Goal: Information Seeking & Learning: Learn about a topic

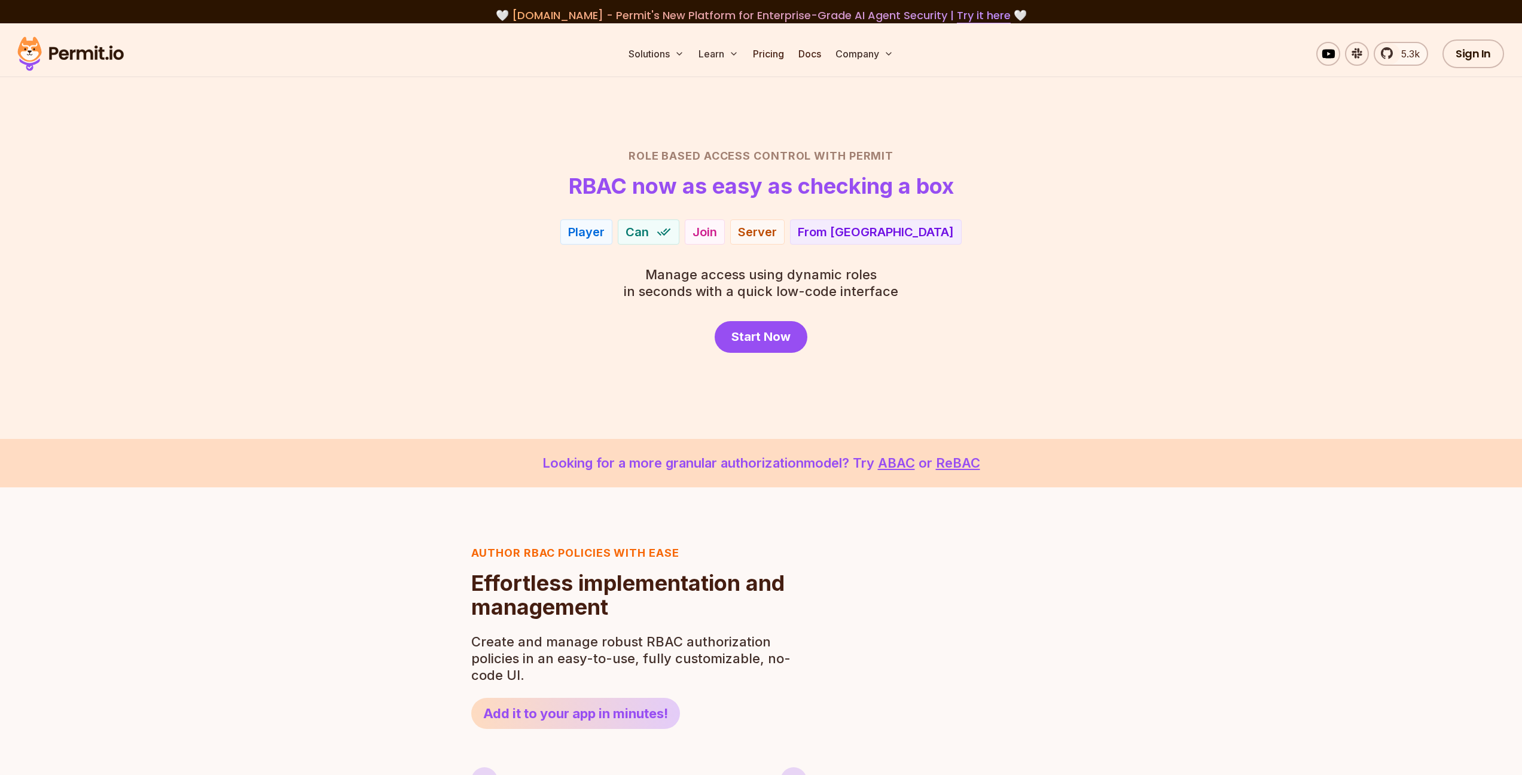
click at [677, 286] on p "Manage access using dynamic roles in seconds with a quick low-code interface" at bounding box center [761, 282] width 274 height 33
click at [677, 299] on p "Manage access using dynamic roles in seconds with a quick low-code interface" at bounding box center [761, 282] width 274 height 33
drag, startPoint x: 750, startPoint y: 274, endPoint x: 772, endPoint y: 289, distance: 26.6
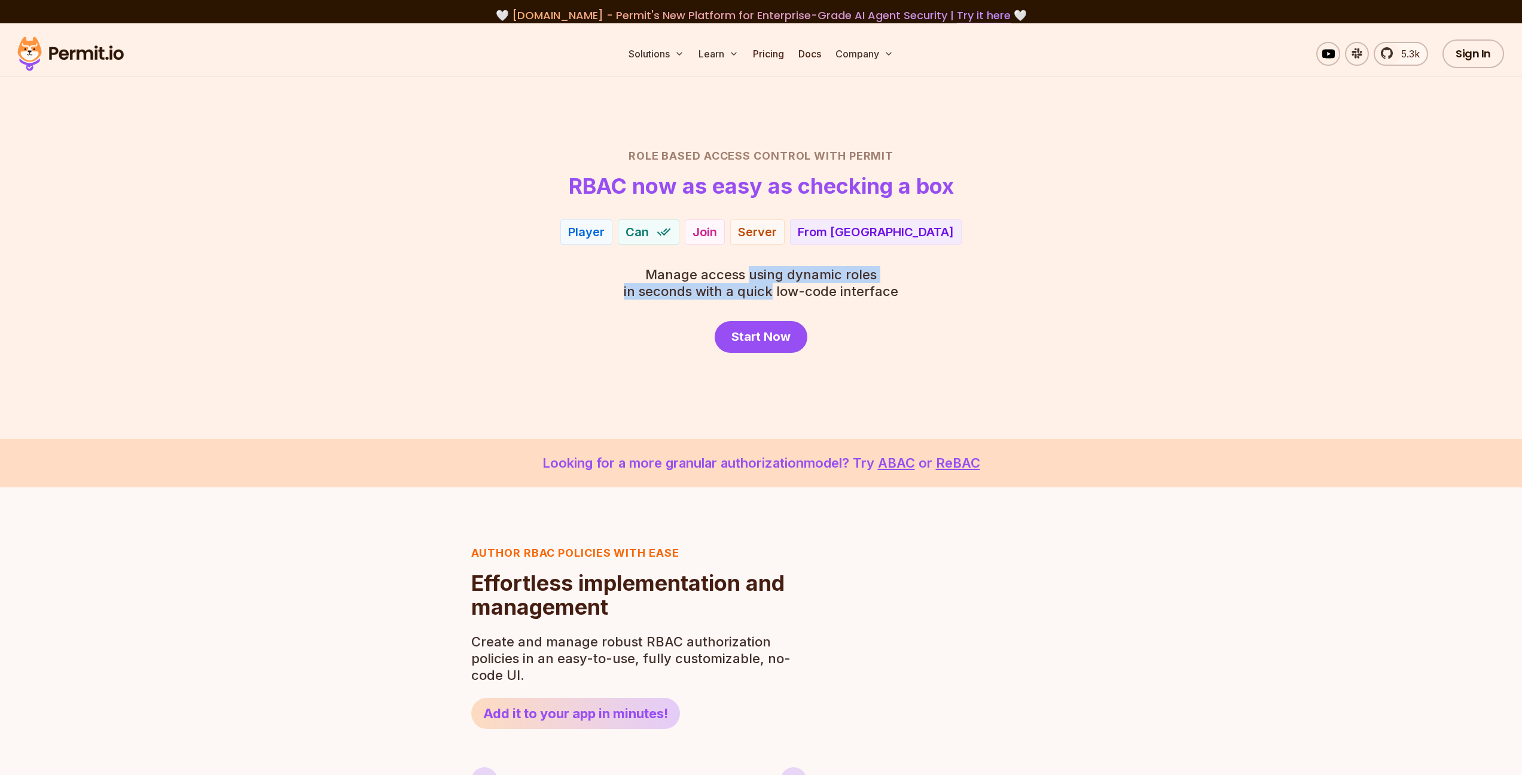
click at [772, 289] on p "Manage access using dynamic roles in seconds with a quick low-code interface" at bounding box center [761, 282] width 274 height 33
drag, startPoint x: 787, startPoint y: 277, endPoint x: 771, endPoint y: 289, distance: 20.1
click at [771, 289] on p "Manage access using dynamic roles in seconds with a quick low-code interface" at bounding box center [761, 282] width 274 height 33
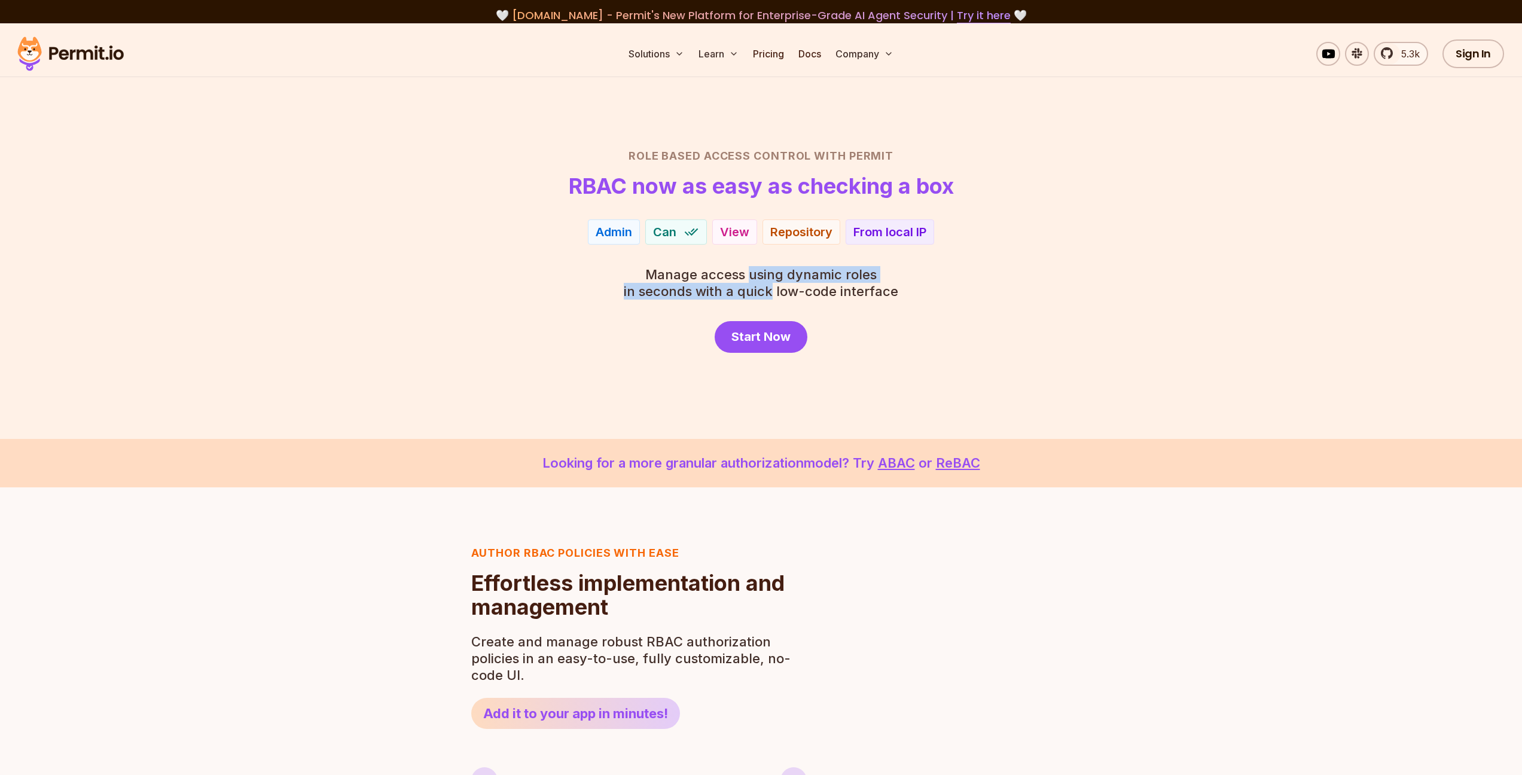
drag, startPoint x: 771, startPoint y: 293, endPoint x: 751, endPoint y: 274, distance: 27.5
click at [751, 274] on p "Manage access using dynamic roles in seconds with a quick low-code interface" at bounding box center [761, 282] width 274 height 33
click at [751, 274] on span "Manage access using dynamic roles" at bounding box center [761, 274] width 274 height 17
click at [747, 241] on div "View Edit" at bounding box center [734, 231] width 37 height 25
click at [788, 237] on div "Statement" at bounding box center [797, 230] width 60 height 17
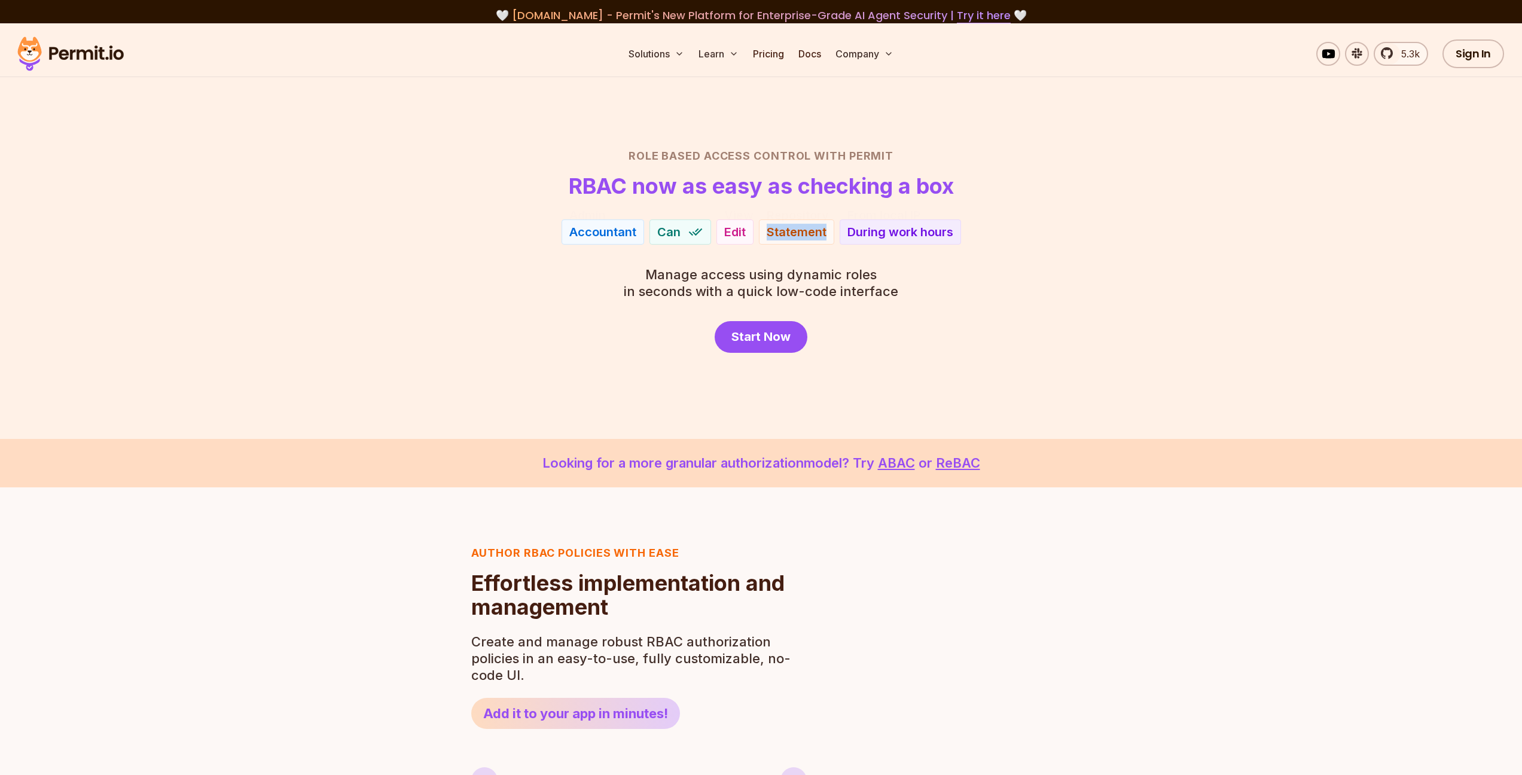
click at [788, 237] on div "Statement" at bounding box center [797, 232] width 60 height 17
click at [889, 232] on div "During work hours" at bounding box center [900, 232] width 106 height 17
click at [738, 234] on div "Edit" at bounding box center [735, 232] width 22 height 17
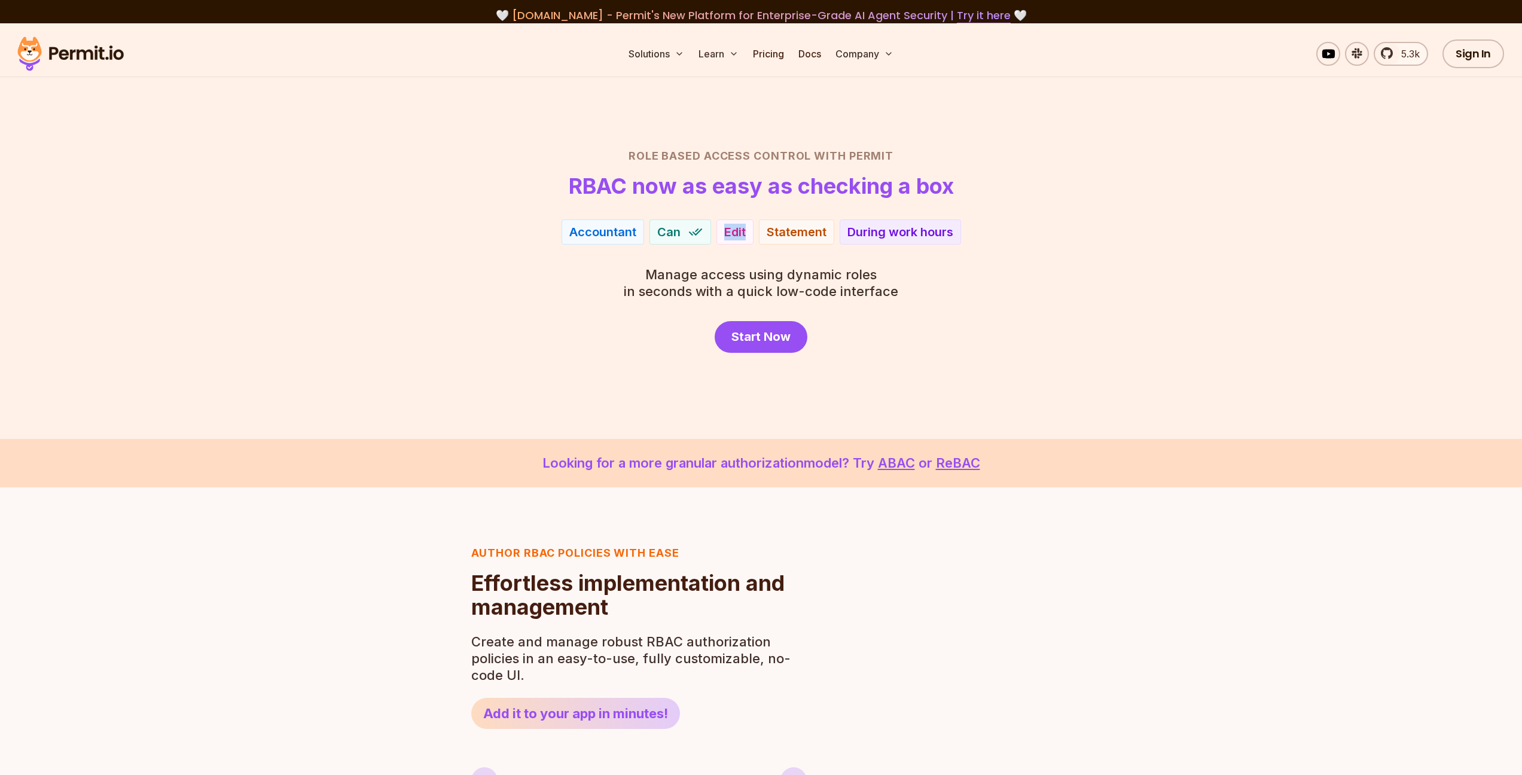
click at [738, 234] on div "Edit" at bounding box center [735, 232] width 22 height 17
click at [689, 230] on img at bounding box center [696, 232] width 16 height 16
click at [677, 232] on span "Can" at bounding box center [668, 232] width 23 height 17
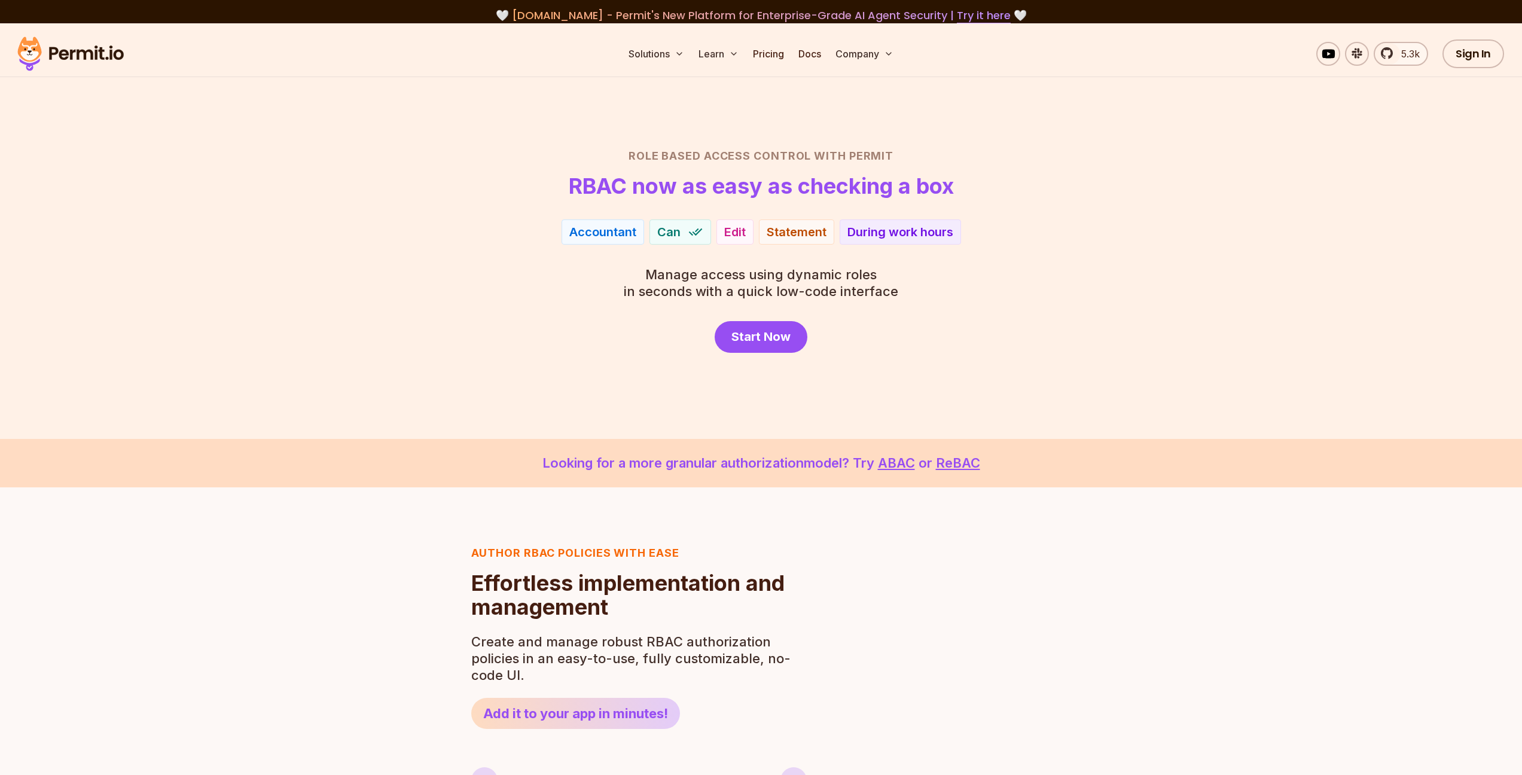
click at [677, 232] on span "Can" at bounding box center [668, 232] width 23 height 17
click at [610, 234] on div "Patient" at bounding box center [613, 236] width 40 height 17
click at [610, 234] on div "Patient" at bounding box center [613, 230] width 40 height 17
click at [610, 234] on div "Patient" at bounding box center [613, 232] width 40 height 17
click at [596, 257] on div "Role Based Access Control with Permit RBAC now as easy as checking a box Patien…" at bounding box center [761, 250] width 837 height 205
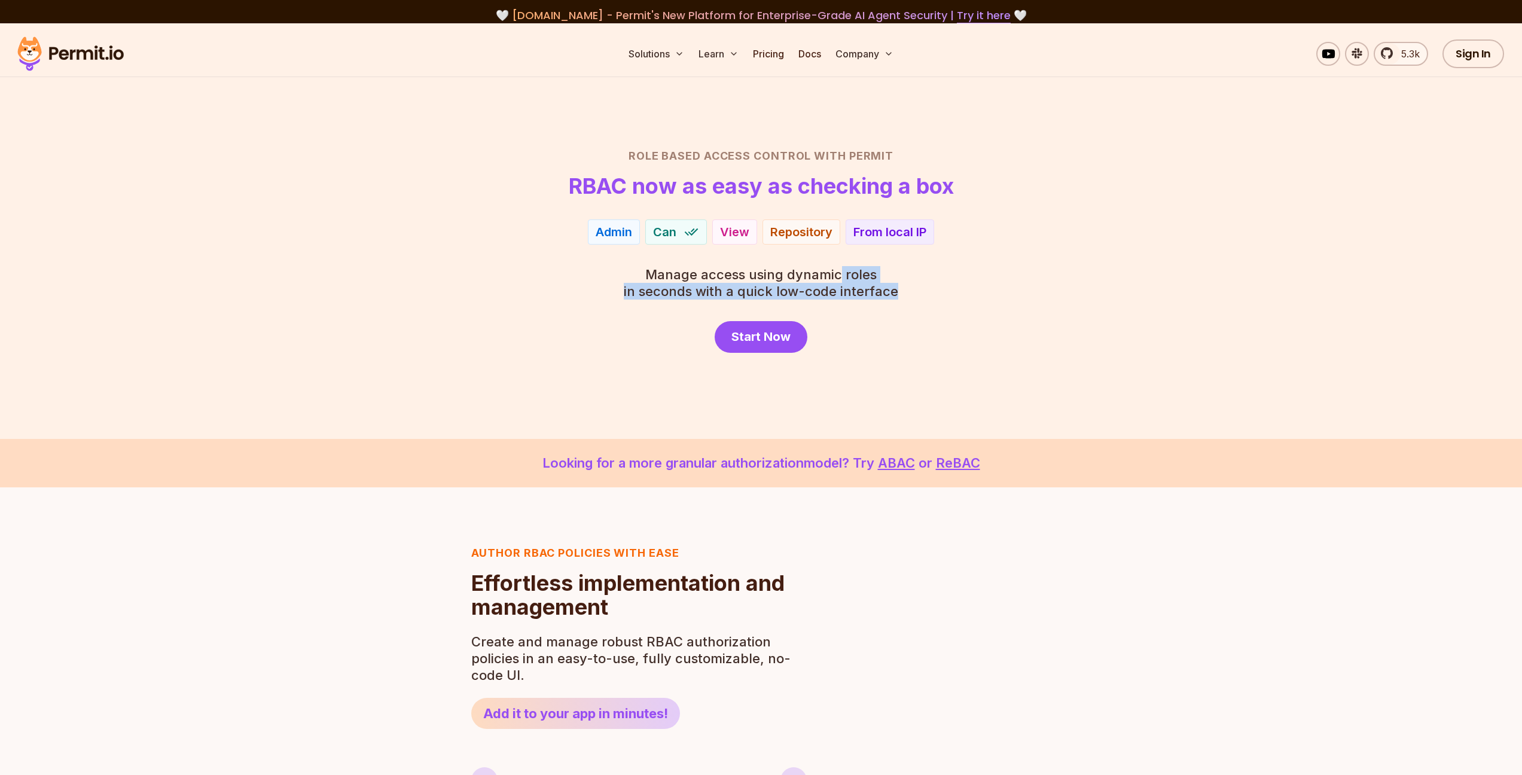
drag, startPoint x: 899, startPoint y: 291, endPoint x: 841, endPoint y: 273, distance: 61.3
click at [841, 273] on div "Role Based Access Control with Permit RBAC now as easy as checking a box Admin …" at bounding box center [761, 250] width 837 height 205
click at [841, 273] on span "Manage access using dynamic roles" at bounding box center [761, 274] width 274 height 17
drag, startPoint x: 787, startPoint y: 273, endPoint x: 794, endPoint y: 288, distance: 16.3
click at [794, 288] on p "Manage access using dynamic roles in seconds with a quick low-code interface" at bounding box center [761, 282] width 274 height 33
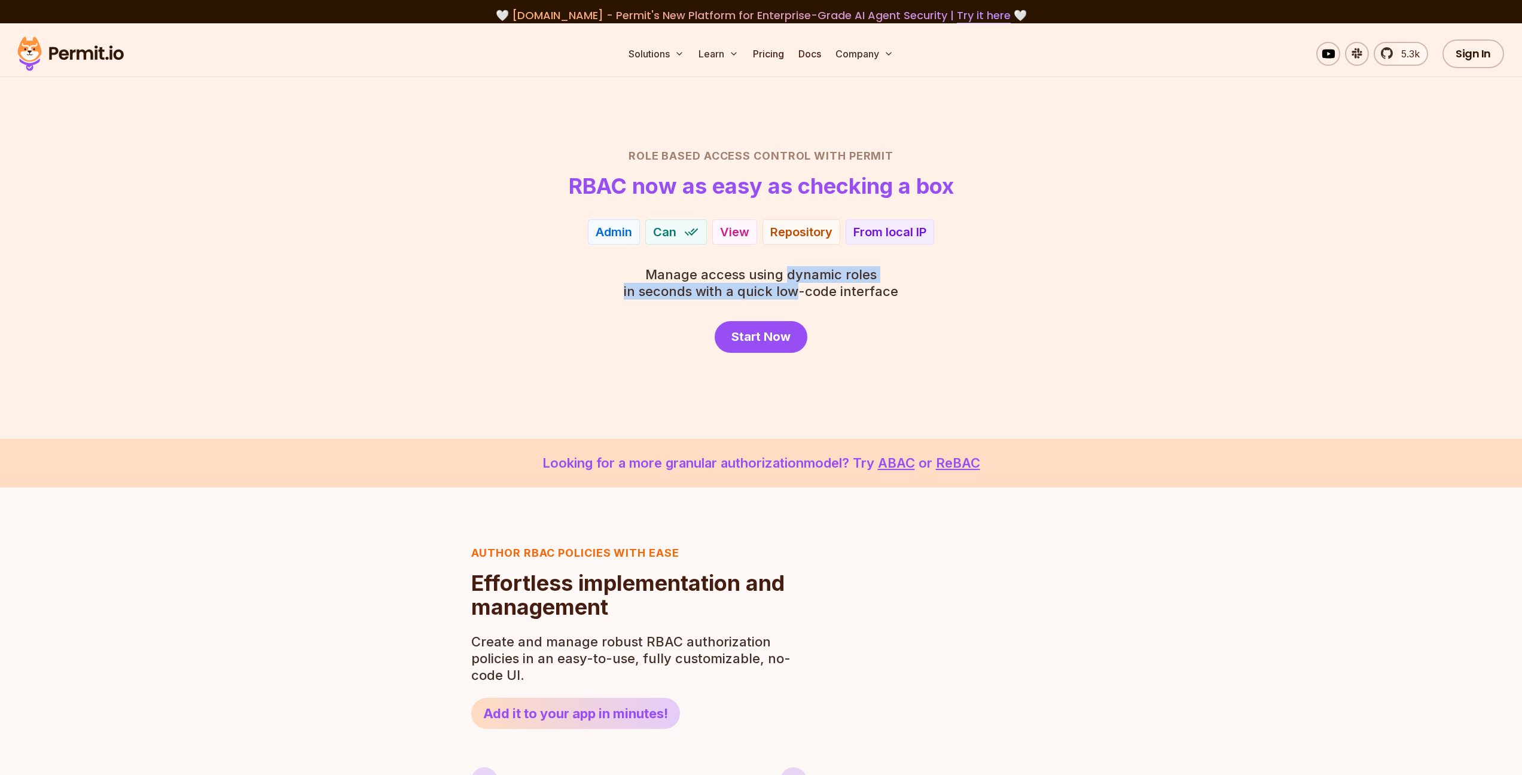
click at [771, 289] on p "Manage access using dynamic roles in seconds with a quick low-code interface" at bounding box center [761, 282] width 274 height 33
drag, startPoint x: 771, startPoint y: 290, endPoint x: 755, endPoint y: 276, distance: 22.1
click at [755, 276] on p "Manage access using dynamic roles in seconds with a quick low-code interface" at bounding box center [761, 282] width 274 height 33
click at [755, 276] on span "Manage access using dynamic roles" at bounding box center [761, 274] width 274 height 17
drag, startPoint x: 750, startPoint y: 273, endPoint x: 759, endPoint y: 286, distance: 15.9
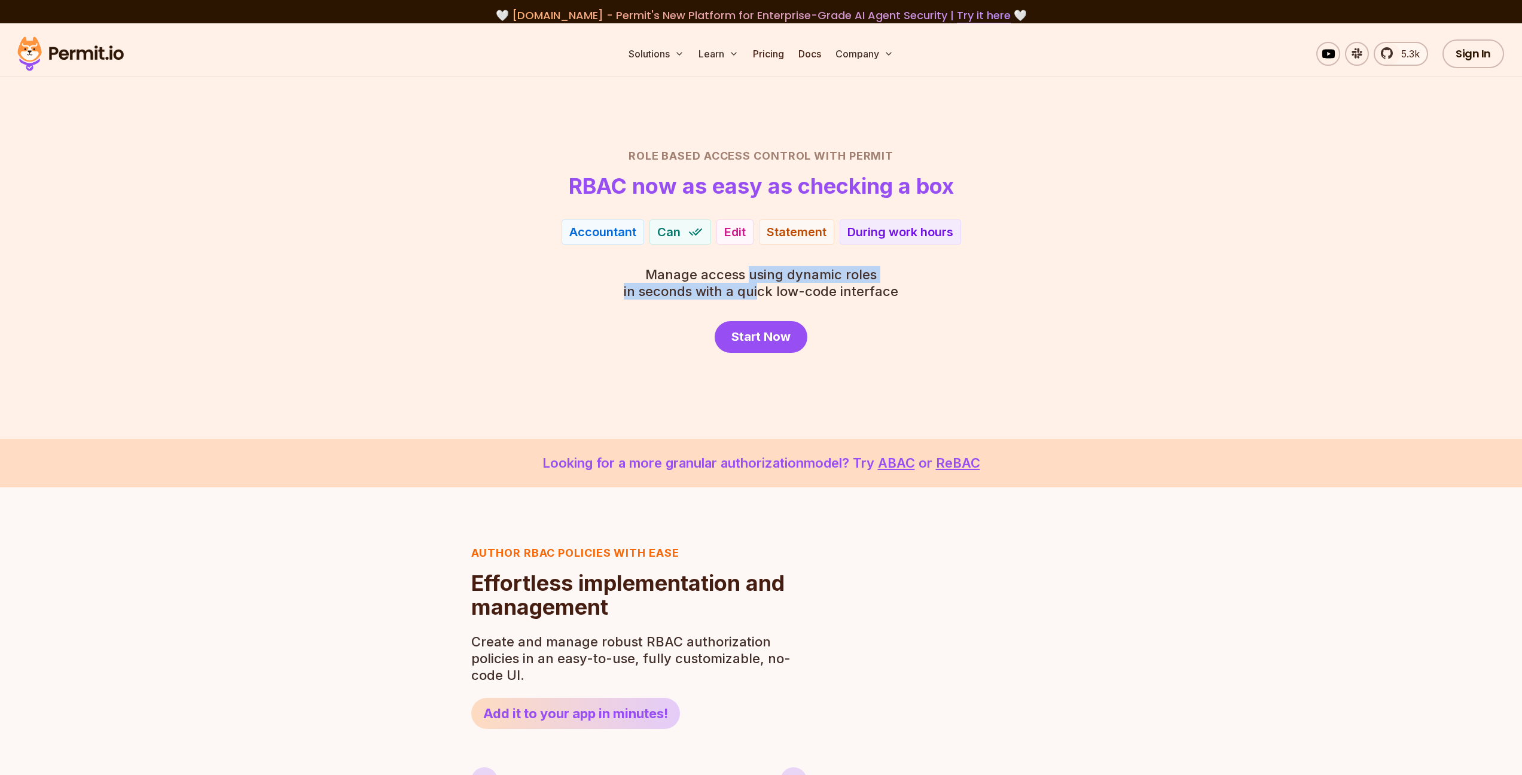
click at [759, 286] on p "Manage access using dynamic roles in seconds with a quick low-code interface" at bounding box center [761, 282] width 274 height 33
drag, startPoint x: 725, startPoint y: 293, endPoint x: 709, endPoint y: 277, distance: 22.4
click at [709, 277] on p "Manage access using dynamic roles in seconds with a quick low-code interface" at bounding box center [761, 282] width 274 height 33
click at [705, 280] on span "Manage access using dynamic roles" at bounding box center [761, 274] width 274 height 17
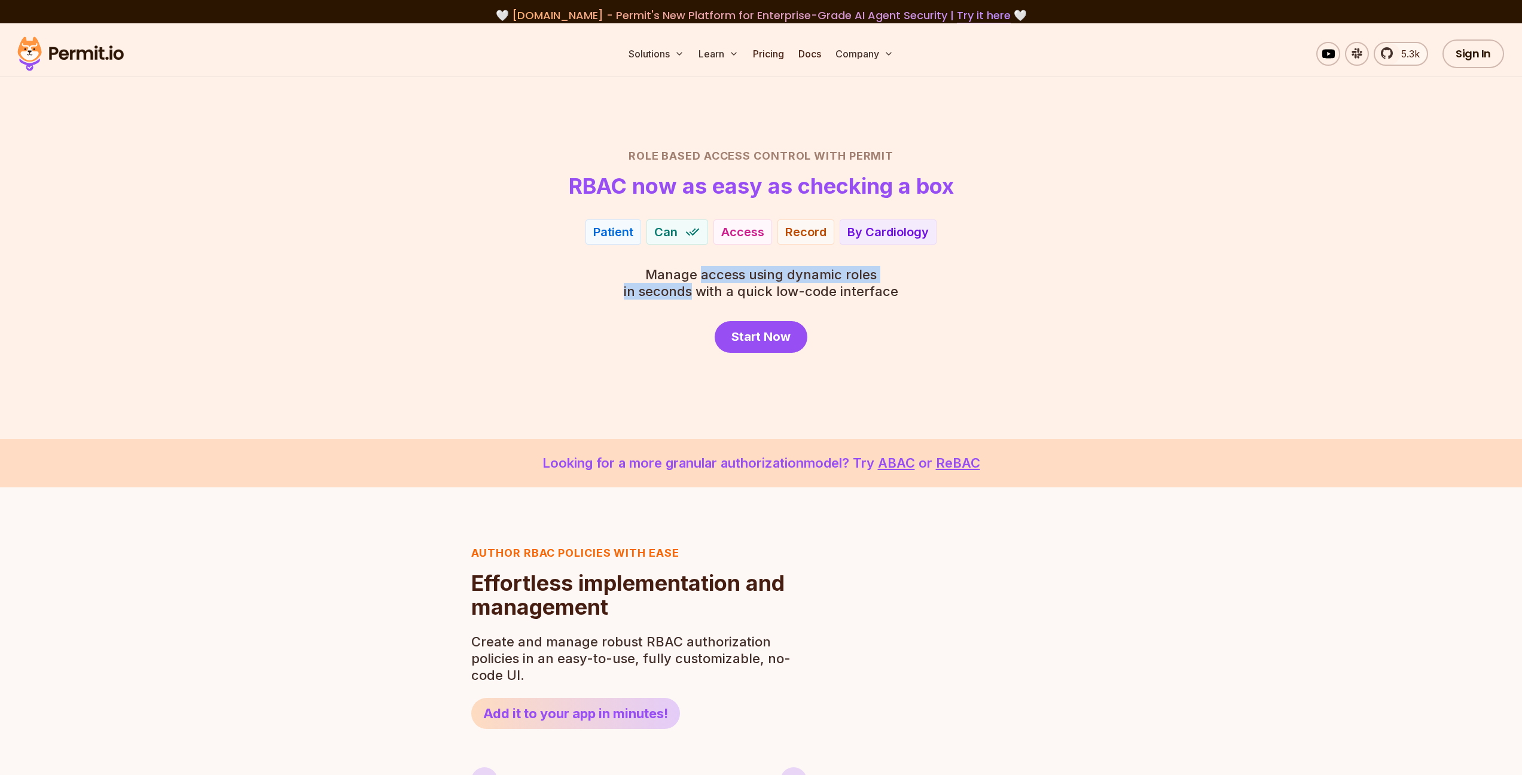
drag, startPoint x: 692, startPoint y: 294, endPoint x: 704, endPoint y: 281, distance: 16.9
click at [704, 281] on p "Manage access using dynamic roles in seconds with a quick low-code interface" at bounding box center [761, 282] width 274 height 33
click at [704, 281] on span "Manage access using dynamic roles" at bounding box center [761, 274] width 274 height 17
drag, startPoint x: 751, startPoint y: 275, endPoint x: 771, endPoint y: 290, distance: 24.8
click at [771, 290] on p "Manage access using dynamic roles in seconds with a quick low-code interface" at bounding box center [761, 282] width 274 height 33
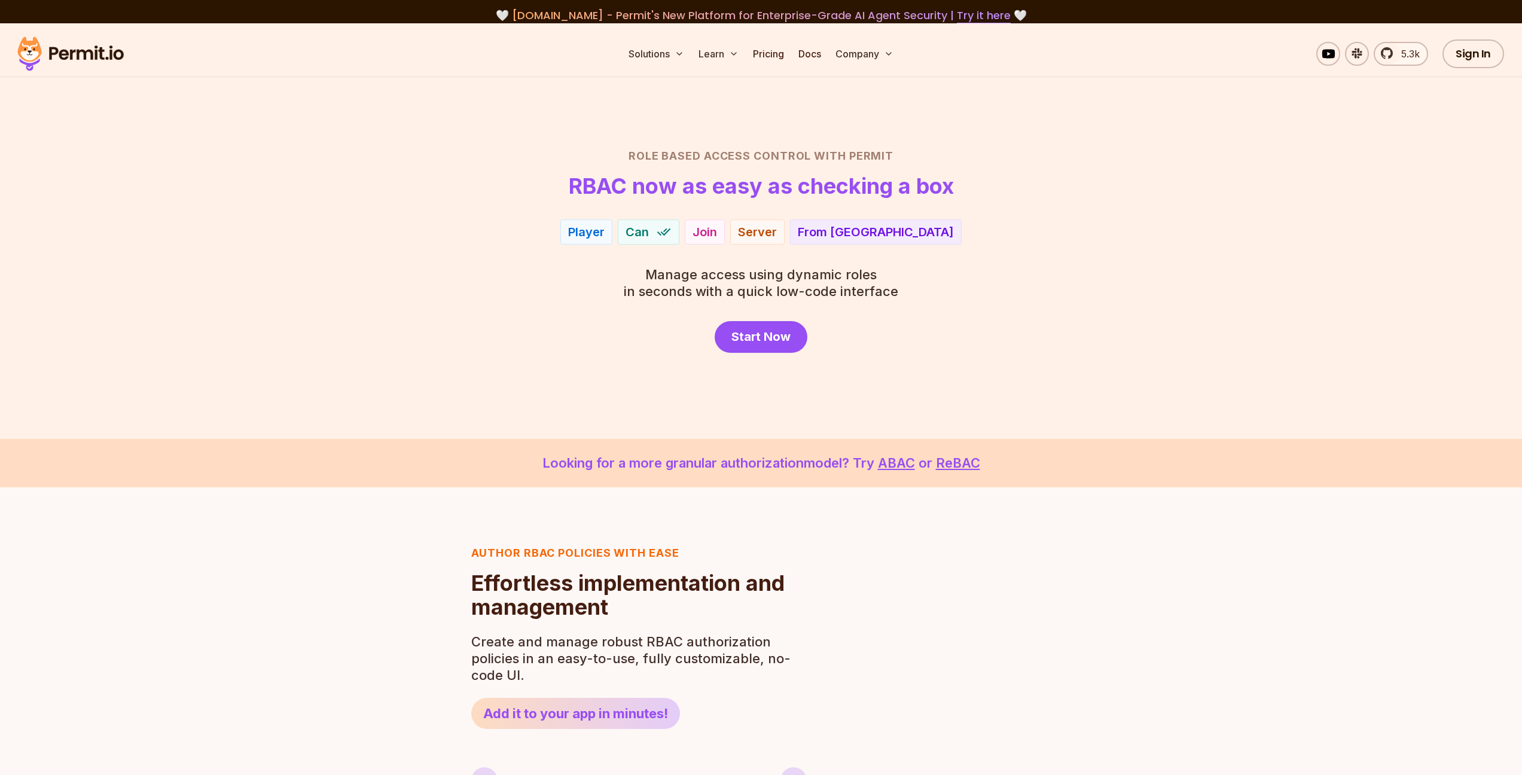
click at [771, 290] on p "Manage access using dynamic roles in seconds with a quick low-code interface" at bounding box center [761, 282] width 274 height 33
drag, startPoint x: 788, startPoint y: 276, endPoint x: 796, endPoint y: 290, distance: 16.3
click at [796, 290] on p "Manage access using dynamic roles in seconds with a quick low-code interface" at bounding box center [761, 282] width 274 height 33
drag, startPoint x: 796, startPoint y: 292, endPoint x: 790, endPoint y: 274, distance: 18.5
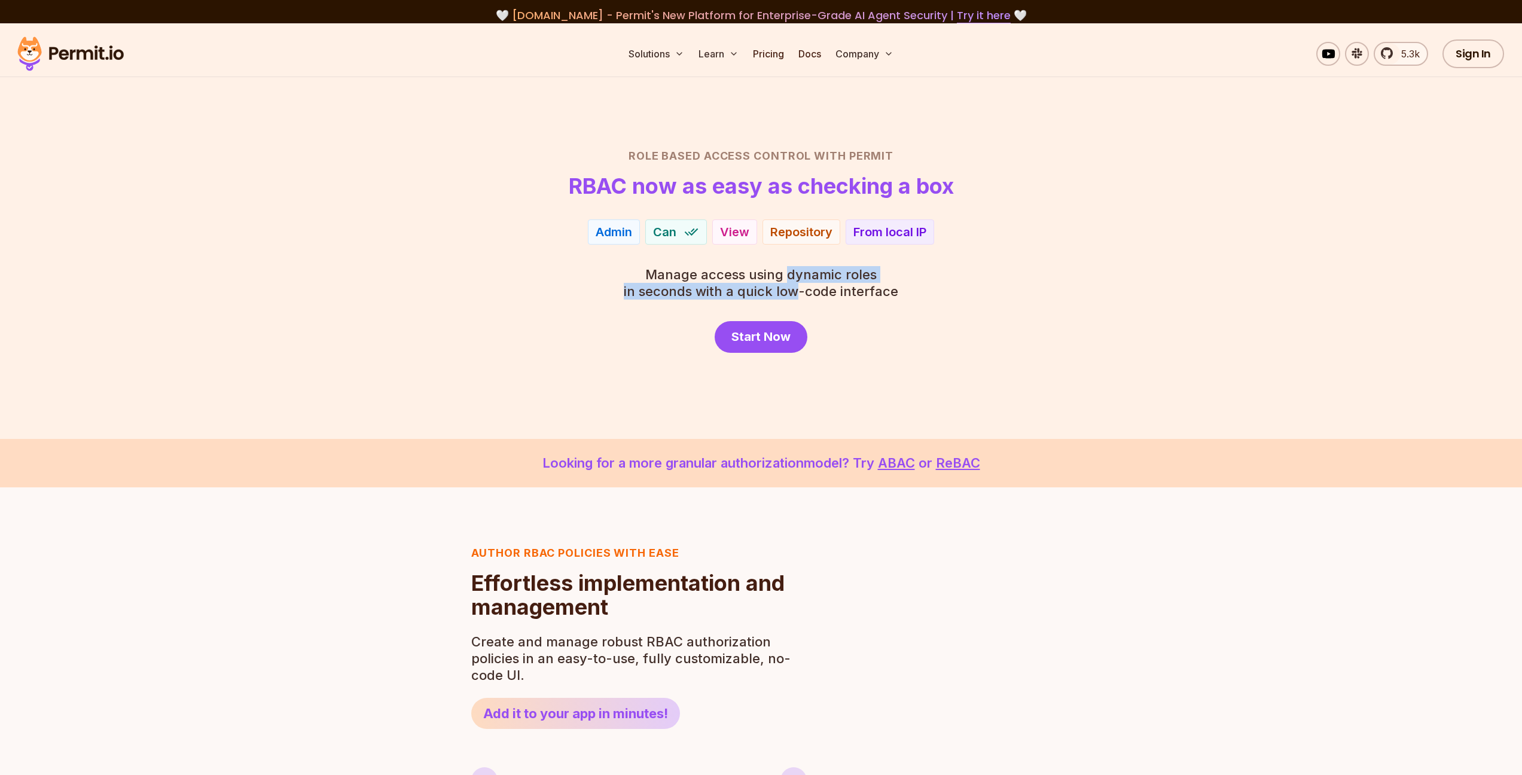
click at [790, 274] on p "Manage access using dynamic roles in seconds with a quick low-code interface" at bounding box center [761, 282] width 274 height 33
click at [790, 274] on span "Manage access using dynamic roles" at bounding box center [761, 274] width 274 height 17
drag, startPoint x: 789, startPoint y: 274, endPoint x: 796, endPoint y: 286, distance: 14.5
click at [796, 286] on p "Manage access using dynamic roles in seconds with a quick low-code interface" at bounding box center [761, 282] width 274 height 33
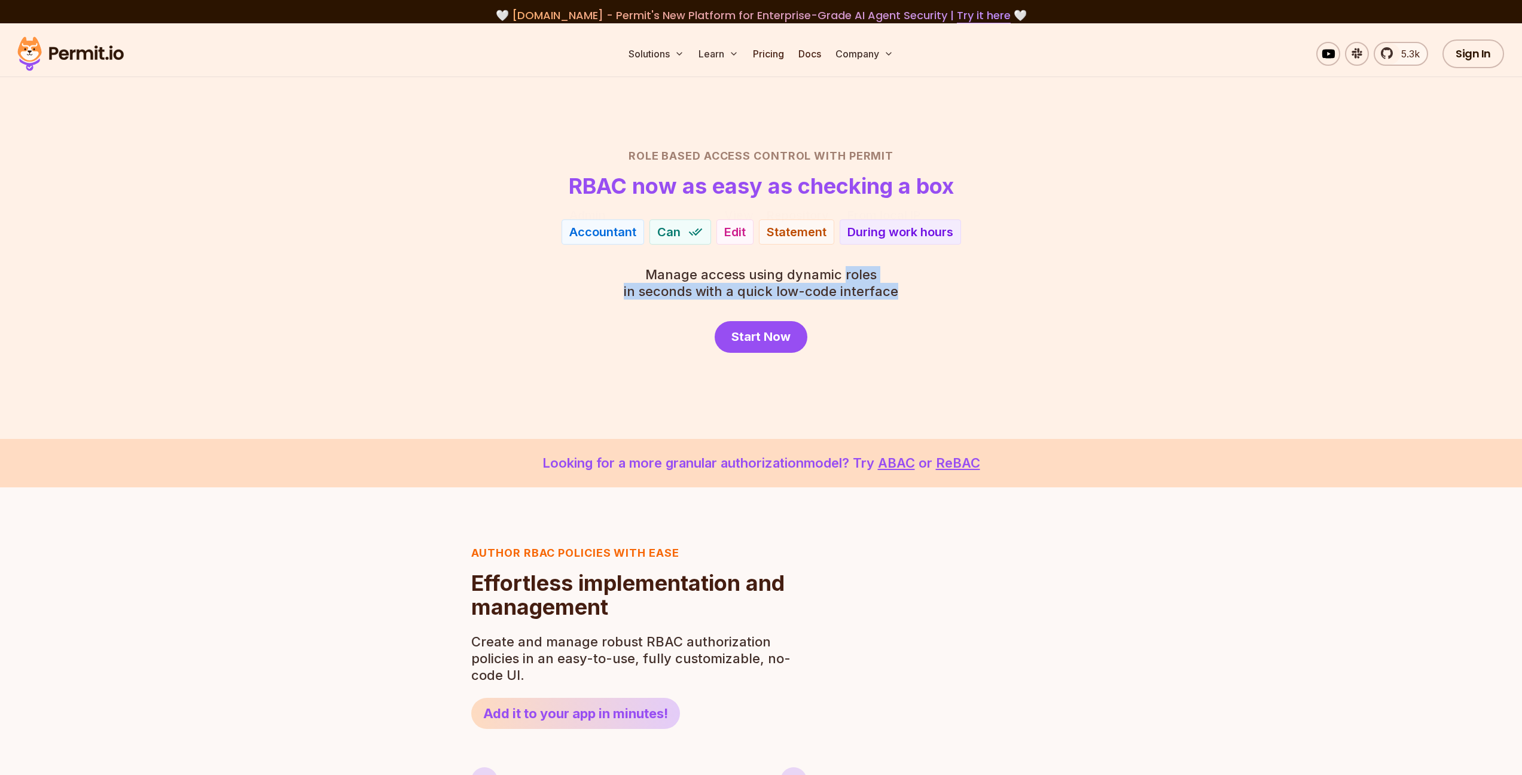
drag, startPoint x: 909, startPoint y: 293, endPoint x: 844, endPoint y: 277, distance: 67.0
click at [844, 277] on div "Role Based Access Control with Permit RBAC now as easy as checking a box Admin …" at bounding box center [761, 250] width 837 height 205
click at [844, 277] on span "Manage access using dynamic roles" at bounding box center [761, 274] width 274 height 17
drag, startPoint x: 844, startPoint y: 275, endPoint x: 889, endPoint y: 290, distance: 47.3
click at [889, 290] on p "Manage access using dynamic roles in seconds with a quick low-code interface" at bounding box center [761, 282] width 274 height 33
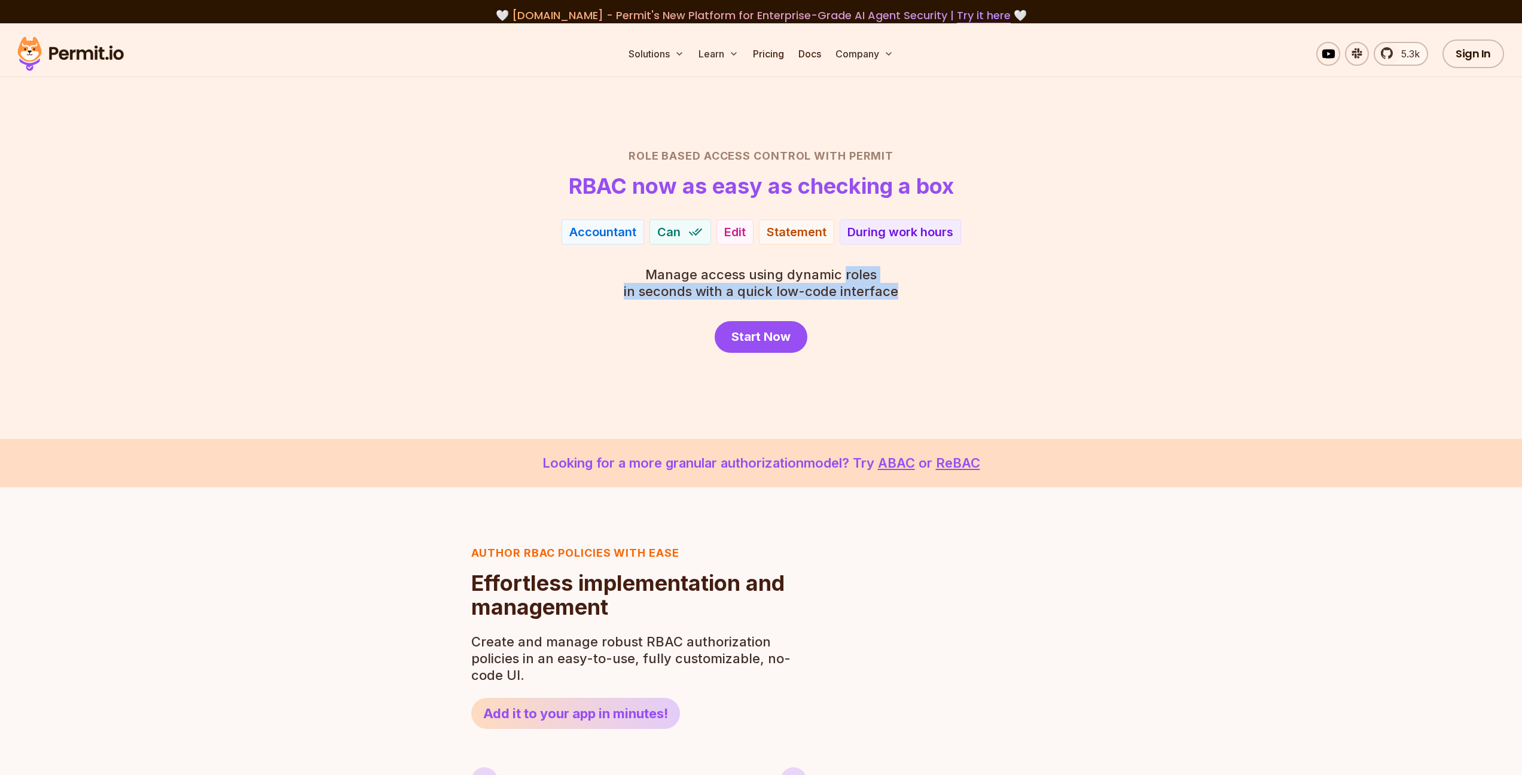
drag, startPoint x: 895, startPoint y: 290, endPoint x: 842, endPoint y: 276, distance: 54.5
click at [842, 276] on p "Manage access using dynamic roles in seconds with a quick low-code interface" at bounding box center [761, 282] width 274 height 33
click at [815, 274] on span "Manage access using dynamic roles" at bounding box center [761, 274] width 274 height 17
drag, startPoint x: 701, startPoint y: 276, endPoint x: 722, endPoint y: 289, distance: 25.2
click at [722, 289] on p "Manage access using dynamic roles in seconds with a quick low-code interface" at bounding box center [761, 282] width 274 height 33
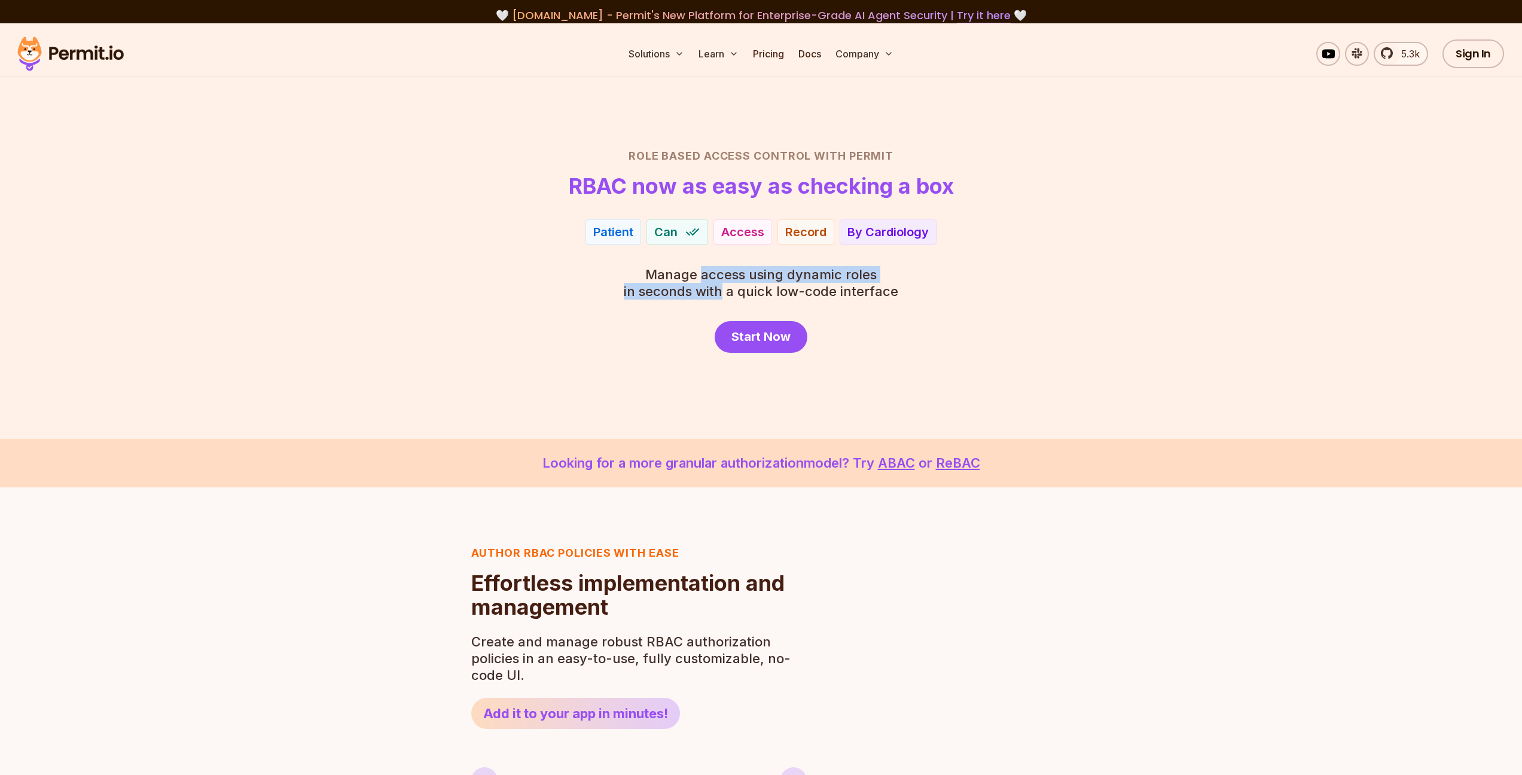
drag, startPoint x: 722, startPoint y: 289, endPoint x: 730, endPoint y: 297, distance: 11.0
click at [722, 290] on p "Manage access using dynamic roles in seconds with a quick low-code interface" at bounding box center [761, 282] width 274 height 33
drag, startPoint x: 729, startPoint y: 283, endPoint x: 706, endPoint y: 275, distance: 24.8
click at [706, 275] on p "Manage access using dynamic roles in seconds with a quick low-code interface" at bounding box center [761, 282] width 274 height 33
click at [706, 275] on span "Manage access using dynamic roles" at bounding box center [761, 274] width 274 height 17
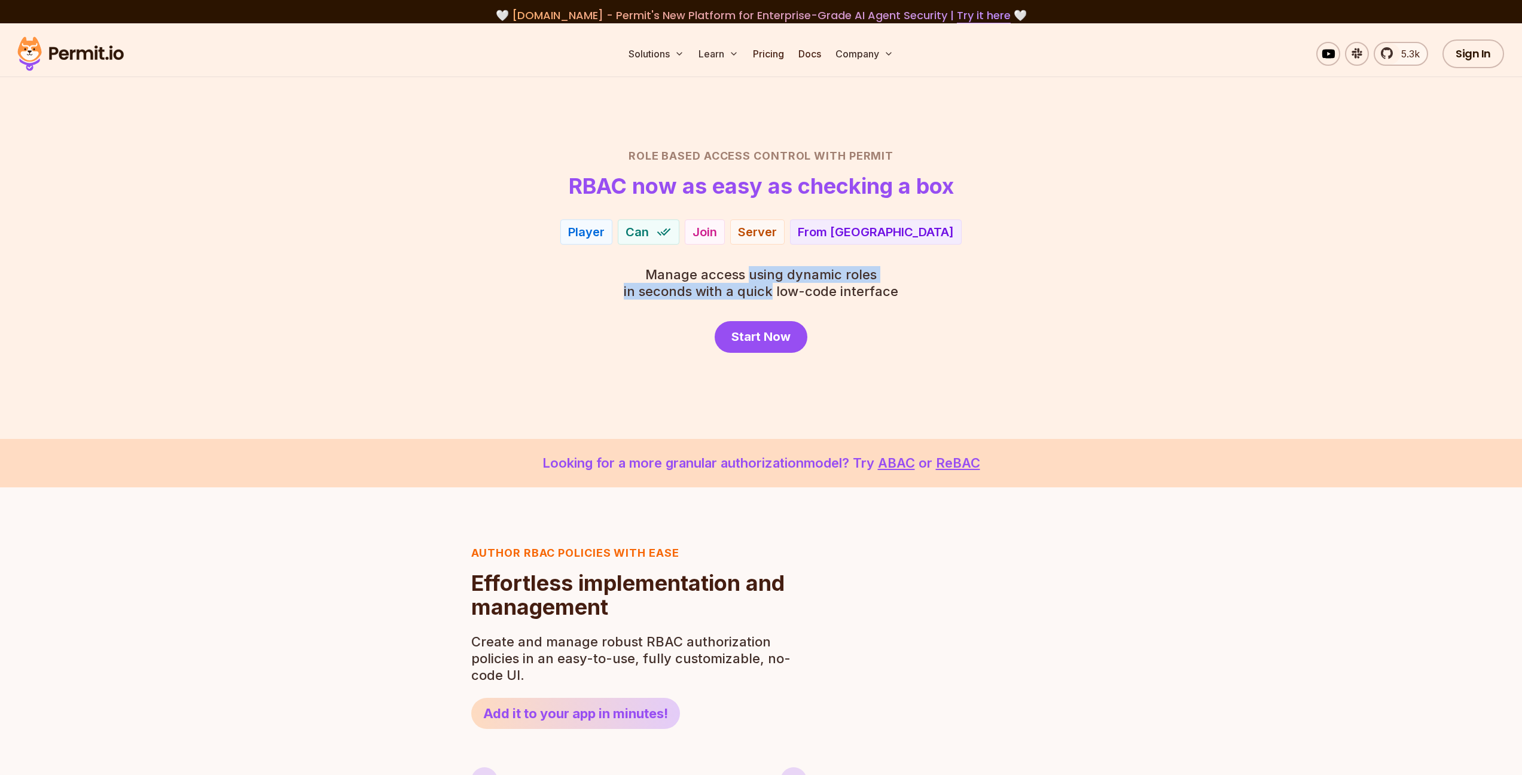
drag, startPoint x: 752, startPoint y: 274, endPoint x: 770, endPoint y: 291, distance: 24.5
click at [770, 291] on p "Manage access using dynamic roles in seconds with a quick low-code interface" at bounding box center [761, 282] width 274 height 33
click at [771, 290] on p "Manage access using dynamic roles in seconds with a quick low-code interface" at bounding box center [761, 282] width 274 height 33
drag, startPoint x: 773, startPoint y: 290, endPoint x: 750, endPoint y: 274, distance: 27.9
click at [750, 274] on p "Manage access using dynamic roles in seconds with a quick low-code interface" at bounding box center [761, 282] width 274 height 33
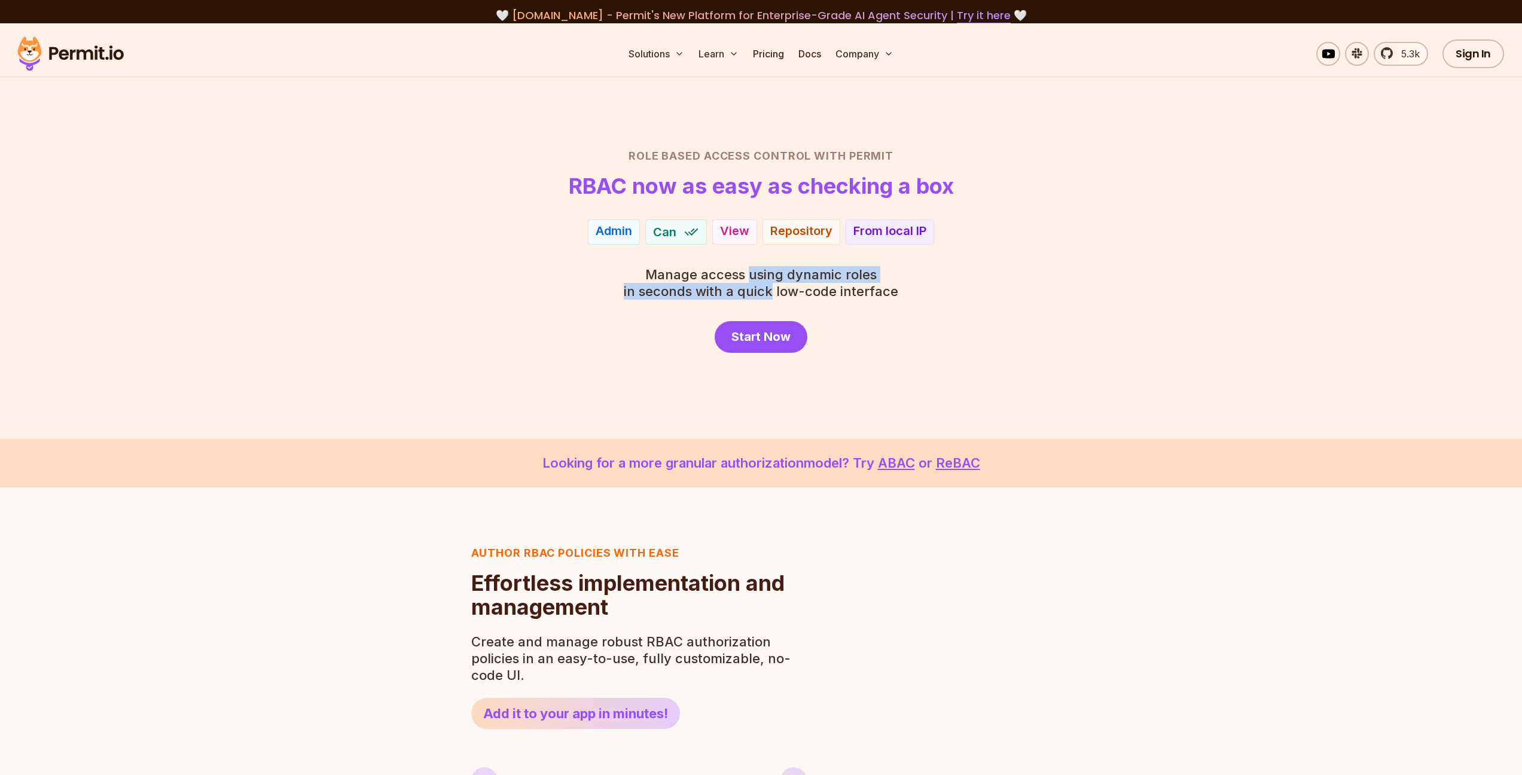
click at [750, 274] on span "Manage access using dynamic roles" at bounding box center [761, 274] width 274 height 17
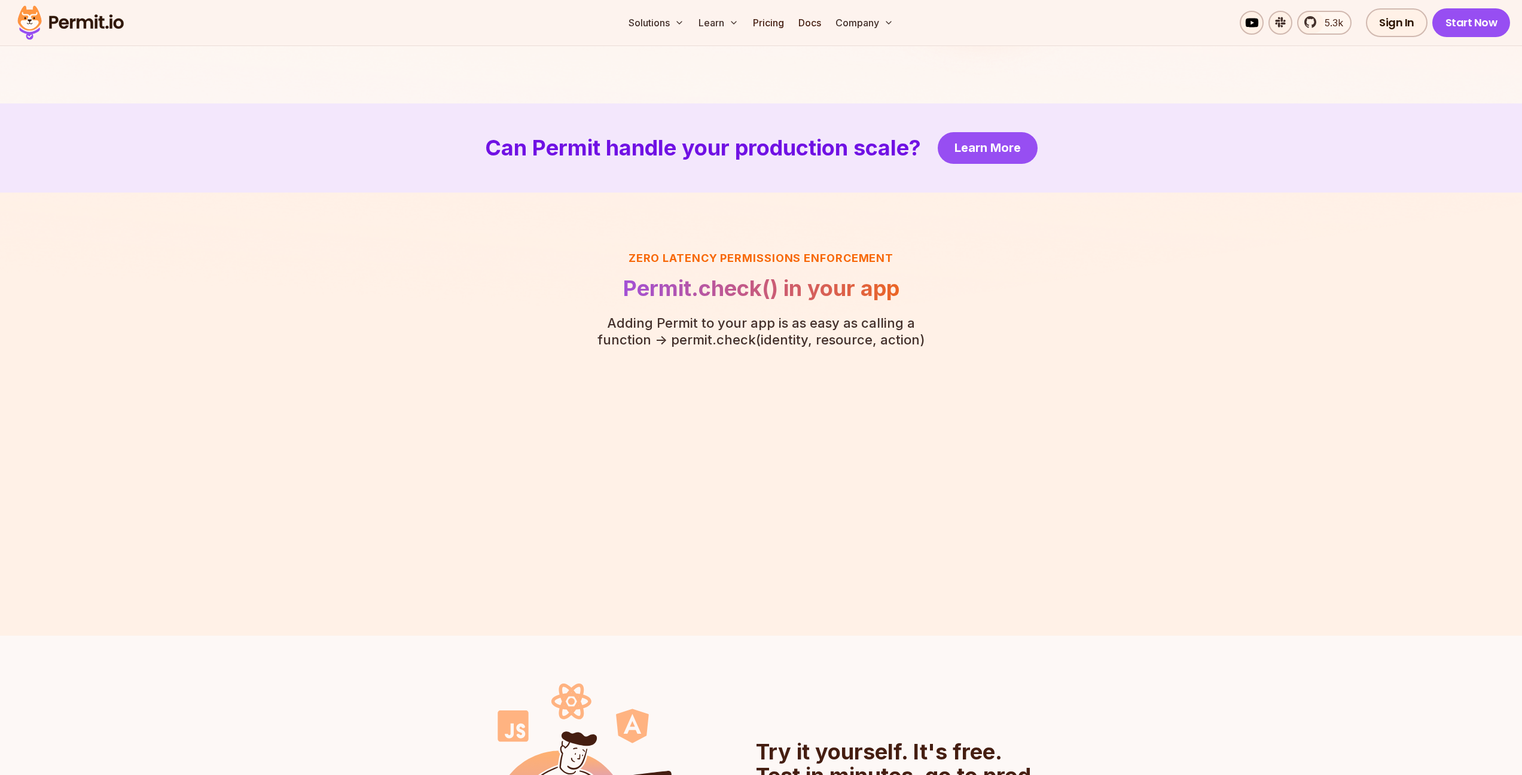
scroll to position [2632, 0]
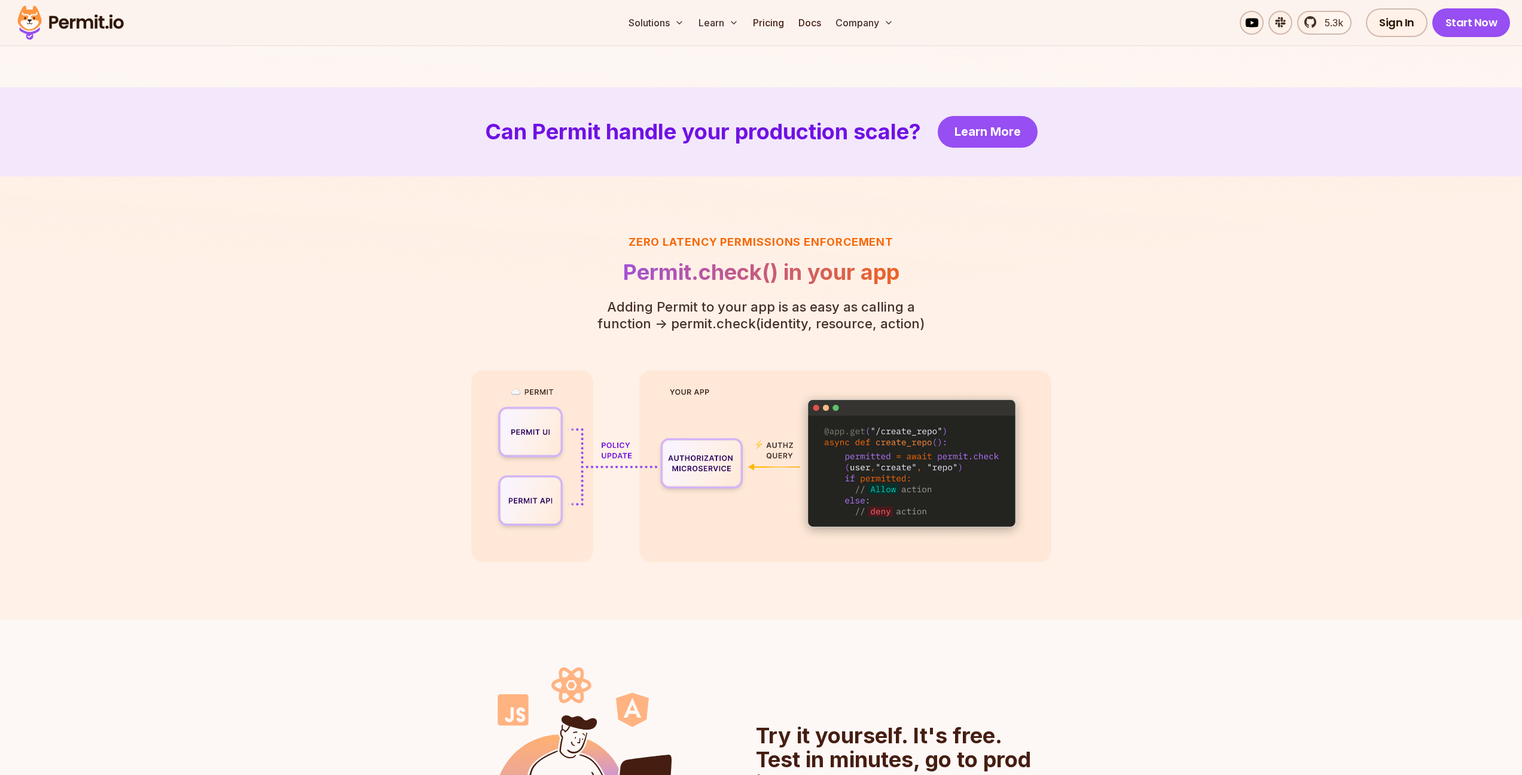
click at [748, 323] on p "Adding Permit to your app is as easy as calling a function - > permit.check(ide…" at bounding box center [761, 314] width 365 height 33
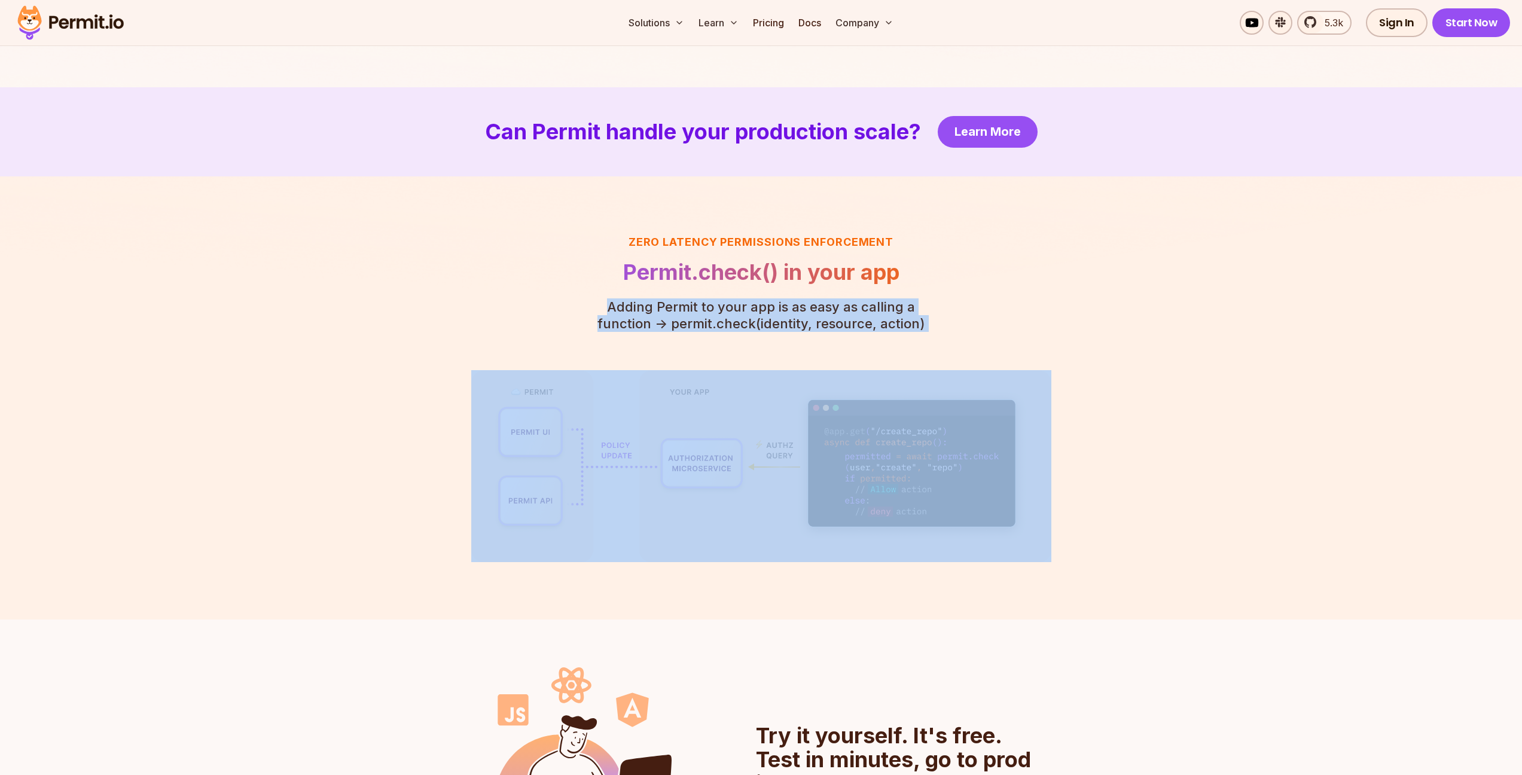
click at [748, 323] on p "Adding Permit to your app is as easy as calling a function - > permit.check(ide…" at bounding box center [761, 314] width 365 height 33
click at [771, 325] on p "Adding Permit to your app is as easy as calling a function - > permit.check(ide…" at bounding box center [761, 314] width 365 height 33
click at [794, 325] on p "Adding Permit to your app is as easy as calling a function - > permit.check(ide…" at bounding box center [761, 314] width 365 height 33
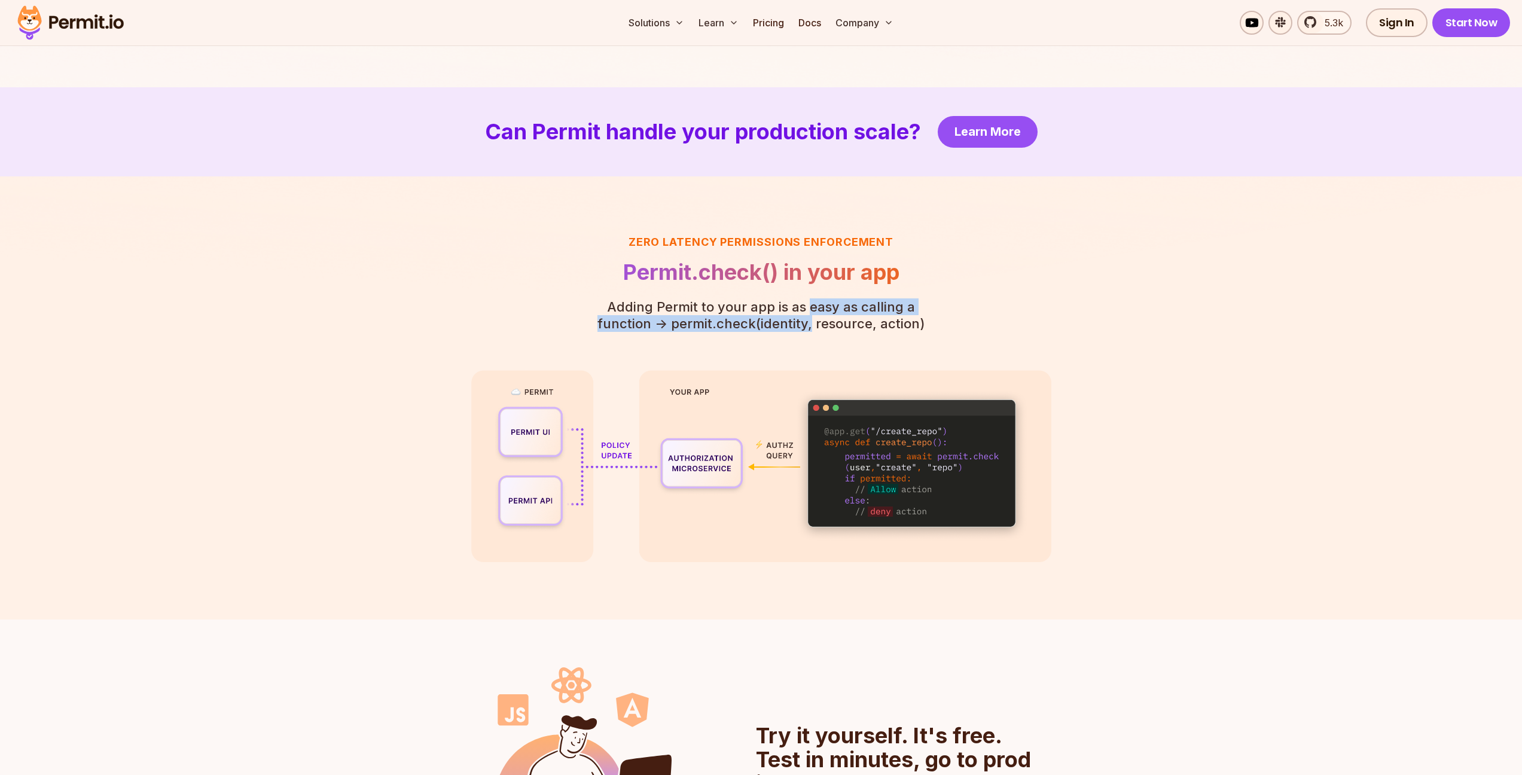
drag, startPoint x: 783, startPoint y: 325, endPoint x: 782, endPoint y: 308, distance: 17.4
click at [782, 308] on p "Adding Permit to your app is as easy as calling a function - > permit.check(ide…" at bounding box center [761, 314] width 365 height 33
drag, startPoint x: 782, startPoint y: 304, endPoint x: 782, endPoint y: 325, distance: 20.9
click at [782, 325] on p "Adding Permit to your app is as easy as calling a function - > permit.check(ide…" at bounding box center [761, 314] width 365 height 33
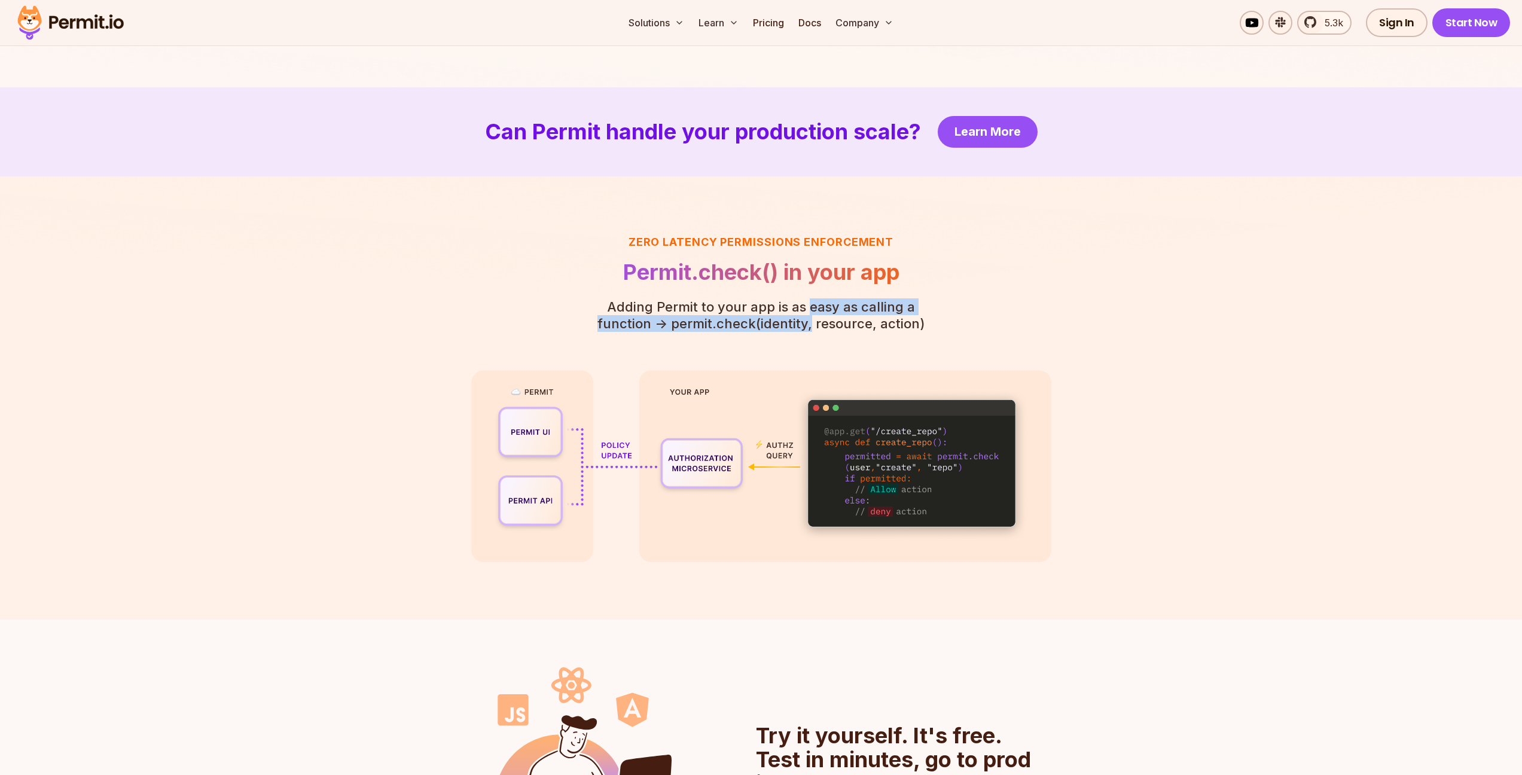
click at [782, 325] on p "Adding Permit to your app is as easy as calling a function - > permit.check(ide…" at bounding box center [761, 314] width 365 height 33
drag, startPoint x: 782, startPoint y: 325, endPoint x: 786, endPoint y: 311, distance: 14.2
click at [786, 311] on p "Adding Permit to your app is as easy as calling a function - > permit.check(ide…" at bounding box center [761, 314] width 365 height 33
drag, startPoint x: 783, startPoint y: 309, endPoint x: 783, endPoint y: 321, distance: 12.0
click at [783, 321] on p "Adding Permit to your app is as easy as calling a function - > permit.check(ide…" at bounding box center [761, 314] width 365 height 33
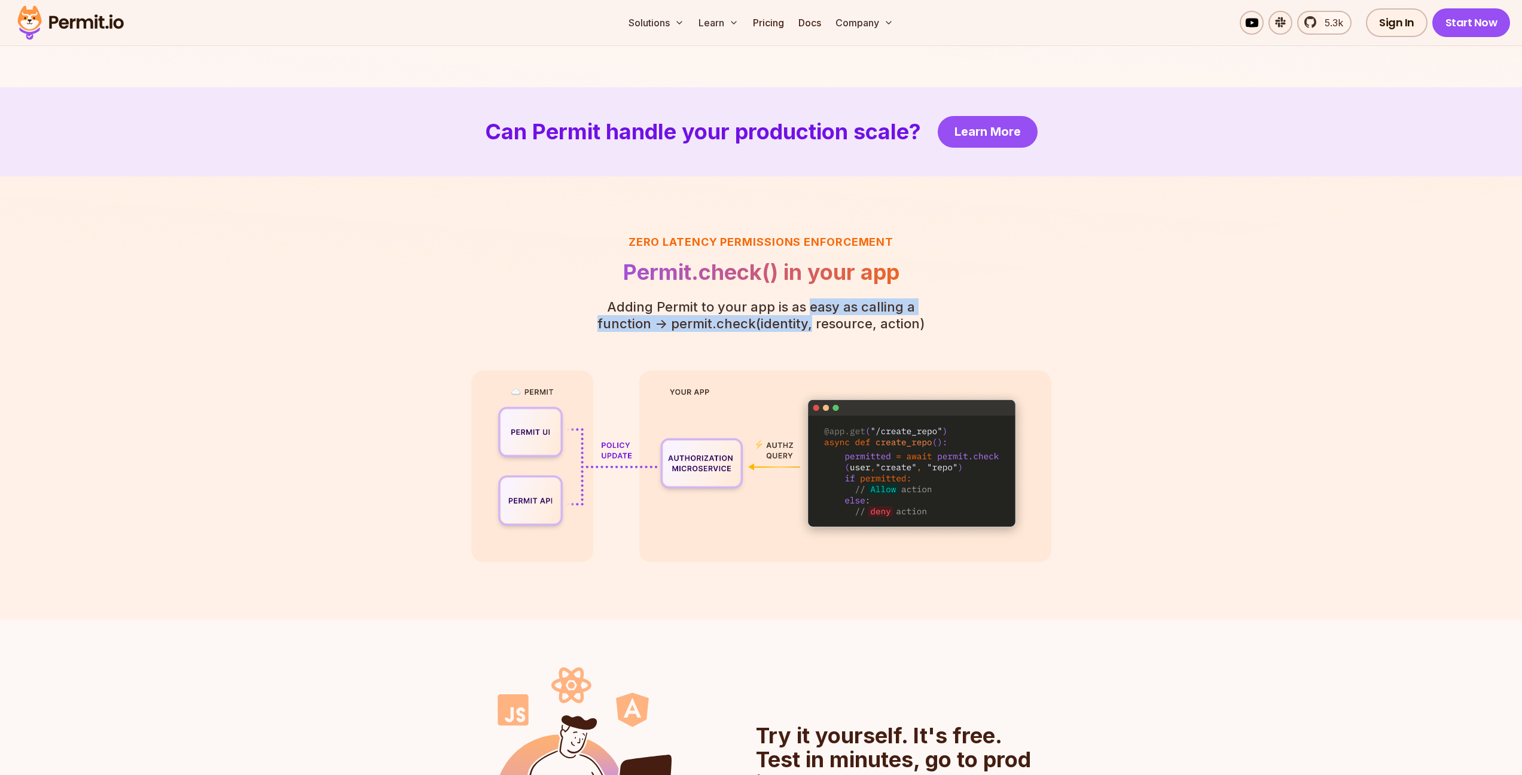
click at [783, 321] on p "Adding Permit to your app is as easy as calling a function - > permit.check(ide…" at bounding box center [761, 314] width 365 height 33
drag, startPoint x: 782, startPoint y: 325, endPoint x: 782, endPoint y: 307, distance: 17.9
click at [782, 307] on p "Adding Permit to your app is as easy as calling a function - > permit.check(ide…" at bounding box center [761, 314] width 365 height 33
drag, startPoint x: 782, startPoint y: 306, endPoint x: 782, endPoint y: 324, distance: 18.5
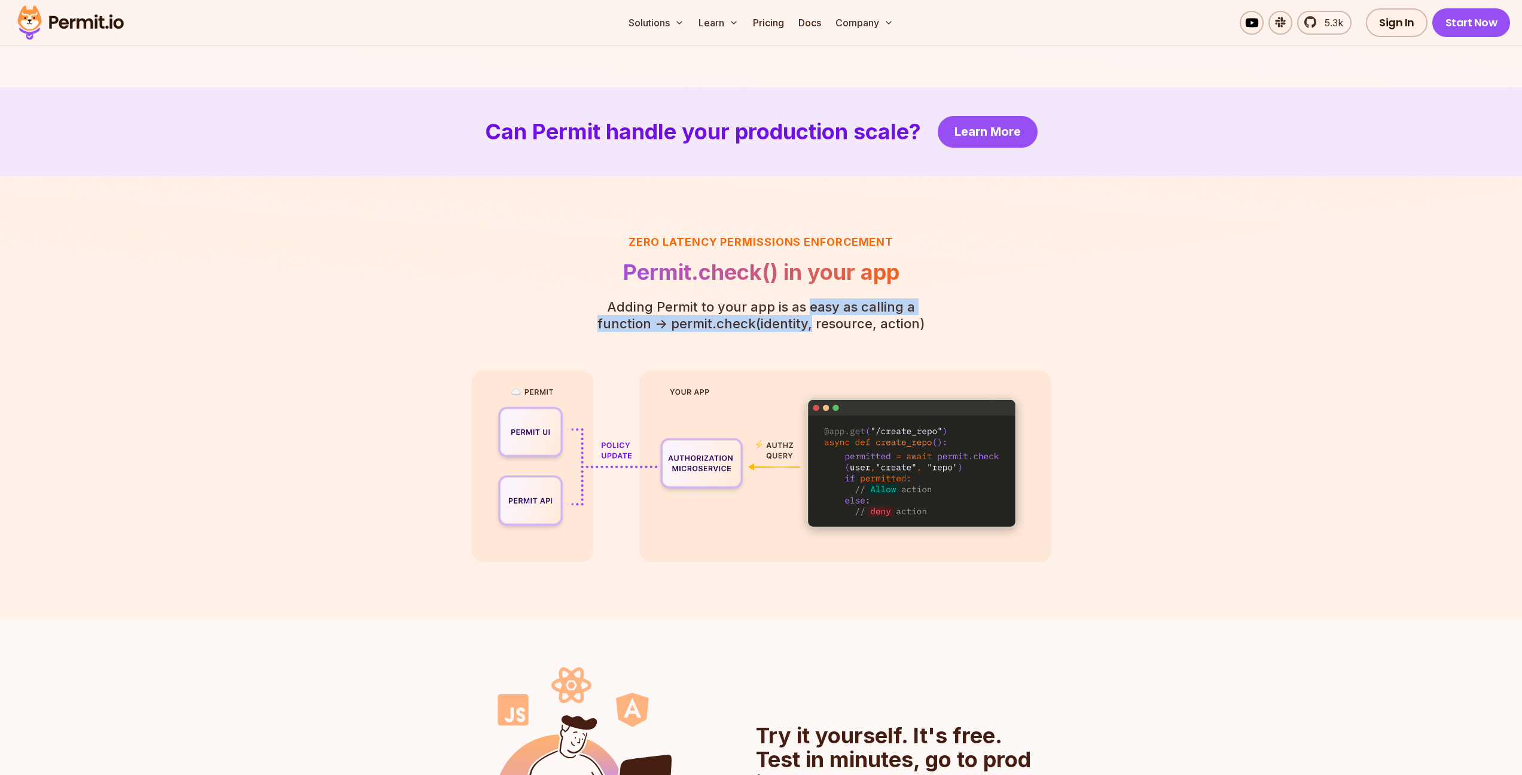
click at [782, 324] on p "Adding Permit to your app is as easy as calling a function - > permit.check(ide…" at bounding box center [761, 314] width 365 height 33
drag, startPoint x: 783, startPoint y: 327, endPoint x: 782, endPoint y: 307, distance: 19.8
click at [782, 307] on p "Adding Permit to your app is as easy as calling a function - > permit.check(ide…" at bounding box center [761, 314] width 365 height 33
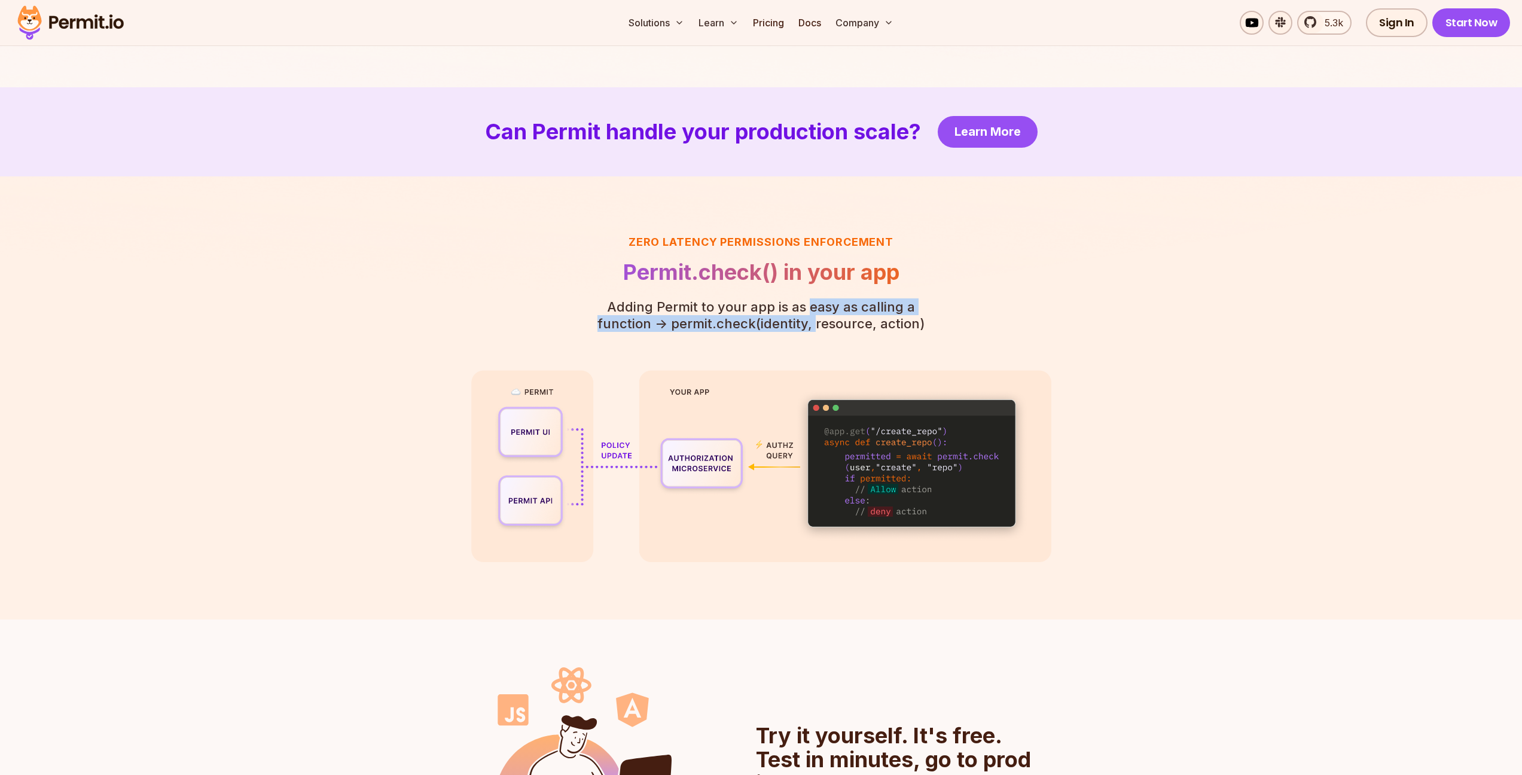
drag, startPoint x: 782, startPoint y: 307, endPoint x: 785, endPoint y: 321, distance: 14.8
click at [785, 321] on p "Adding Permit to your app is as easy as calling a function - > permit.check(ide…" at bounding box center [761, 314] width 365 height 33
click at [785, 322] on p "Adding Permit to your app is as easy as calling a function - > permit.check(ide…" at bounding box center [761, 314] width 365 height 33
drag, startPoint x: 783, startPoint y: 329, endPoint x: 783, endPoint y: 309, distance: 20.3
click at [783, 309] on p "Adding Permit to your app is as easy as calling a function - > permit.check(ide…" at bounding box center [761, 314] width 365 height 33
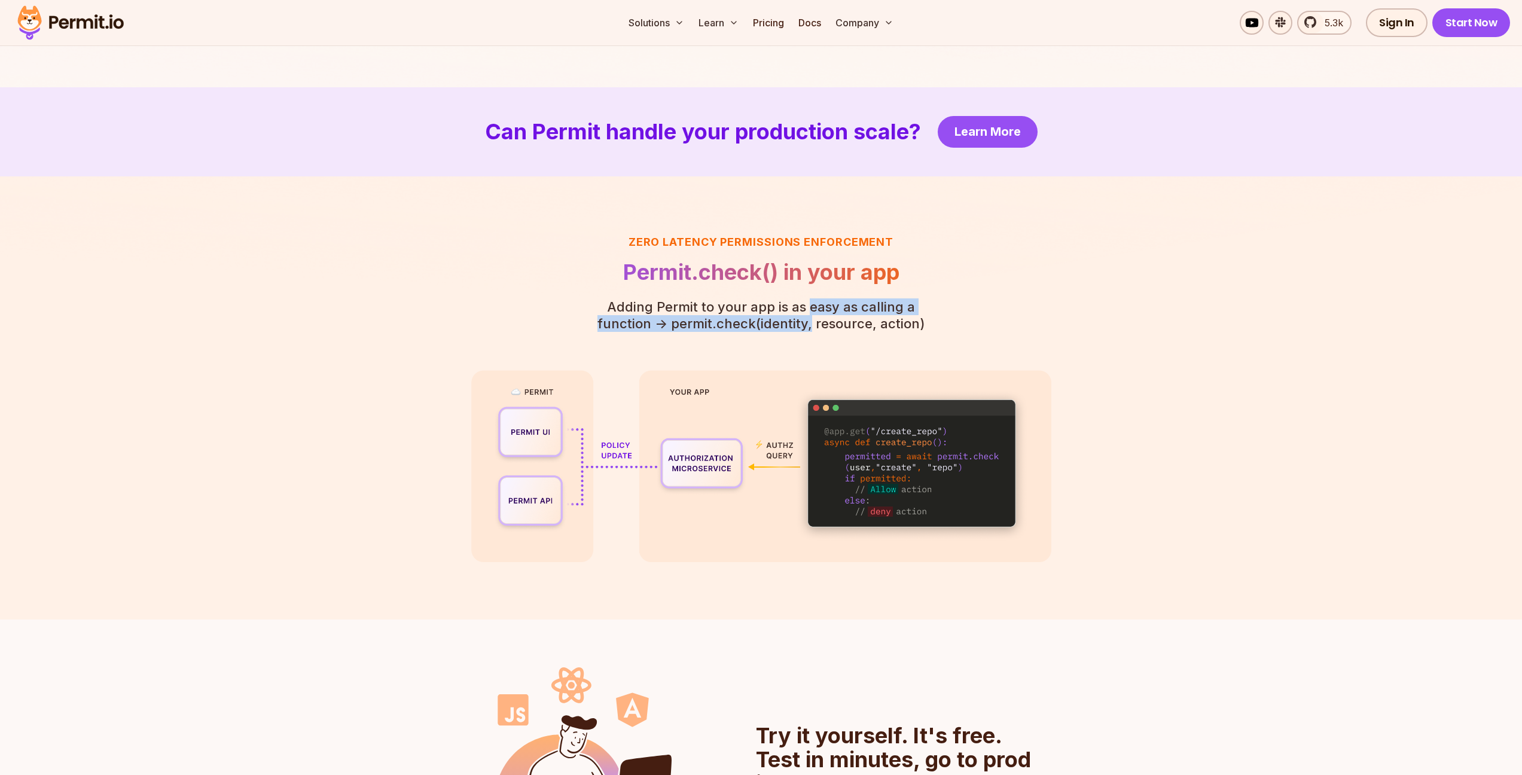
click at [783, 309] on p "Adding Permit to your app is as easy as calling a function - > permit.check(ide…" at bounding box center [761, 314] width 365 height 33
drag, startPoint x: 783, startPoint y: 303, endPoint x: 784, endPoint y: 319, distance: 16.2
click at [784, 319] on p "Adding Permit to your app is as easy as calling a function - > permit.check(ide…" at bounding box center [761, 314] width 365 height 33
click at [781, 328] on p "Adding Permit to your app is as easy as calling a function - > permit.check(ide…" at bounding box center [761, 314] width 365 height 33
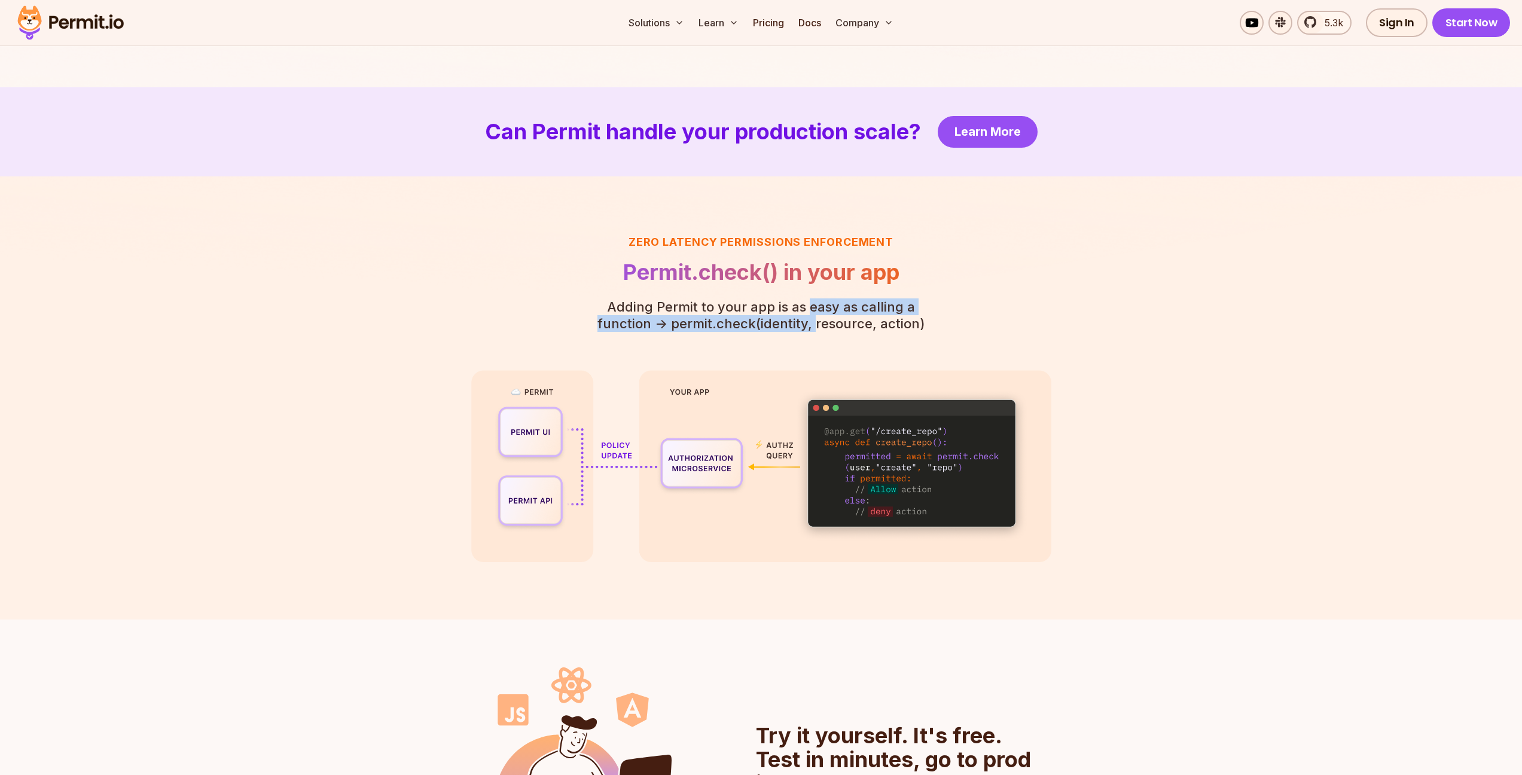
drag, startPoint x: 782, startPoint y: 327, endPoint x: 781, endPoint y: 310, distance: 17.4
click at [781, 310] on p "Adding Permit to your app is as easy as calling a function - > permit.check(ide…" at bounding box center [761, 314] width 365 height 33
click at [781, 306] on p "Adding Permit to your app is as easy as calling a function - > permit.check(ide…" at bounding box center [761, 314] width 365 height 33
click at [784, 320] on p "Adding Permit to your app is as easy as calling a function - > permit.check(ide…" at bounding box center [761, 314] width 365 height 33
click at [784, 321] on p "Adding Permit to your app is as easy as calling a function - > permit.check(ide…" at bounding box center [761, 314] width 365 height 33
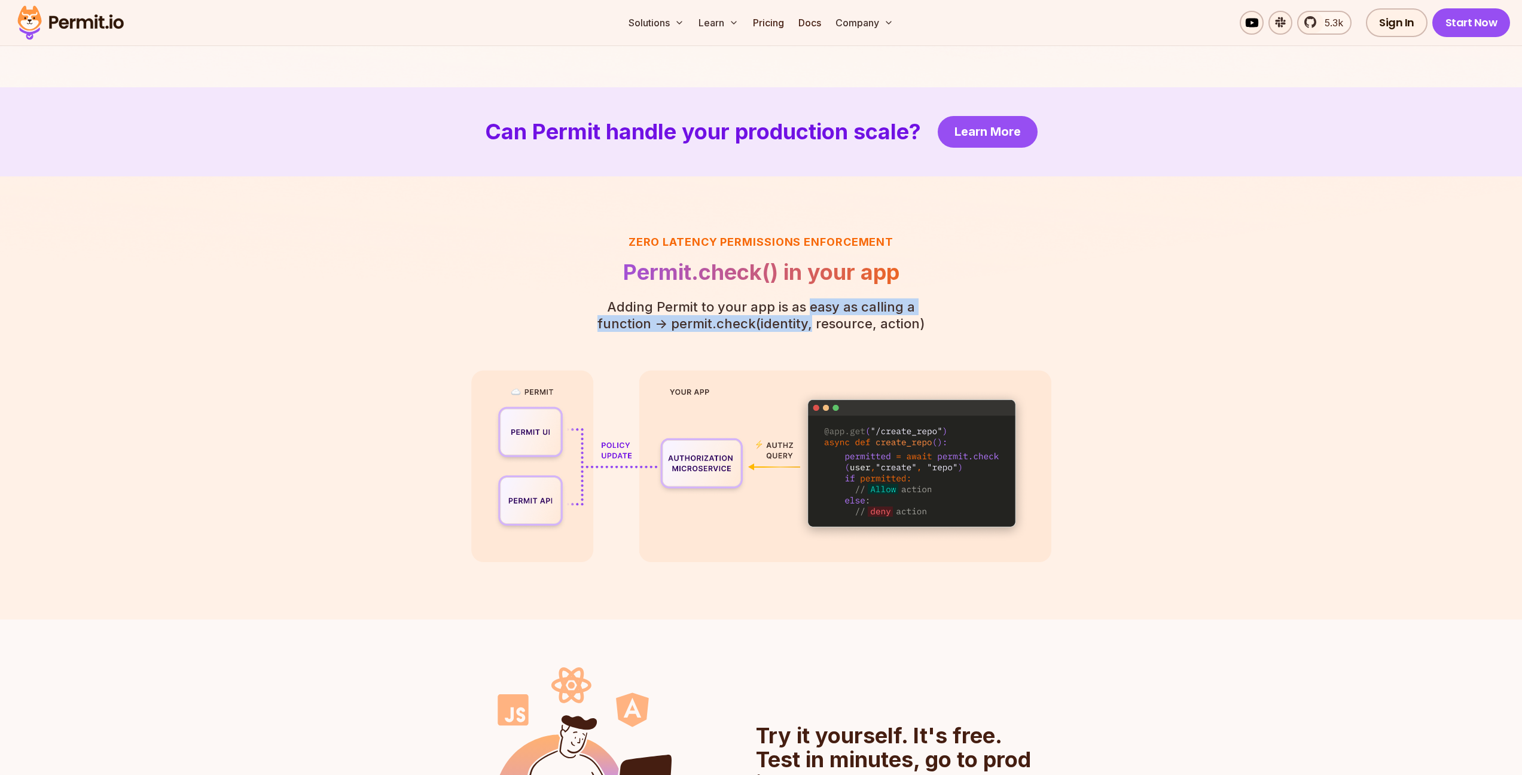
drag, startPoint x: 783, startPoint y: 325, endPoint x: 783, endPoint y: 306, distance: 18.5
click at [783, 306] on p "Adding Permit to your app is as easy as calling a function - > permit.check(ide…" at bounding box center [761, 314] width 365 height 33
drag, startPoint x: 783, startPoint y: 307, endPoint x: 784, endPoint y: 320, distance: 13.9
click at [784, 320] on p "Adding Permit to your app is as easy as calling a function - > permit.check(ide…" at bounding box center [761, 314] width 365 height 33
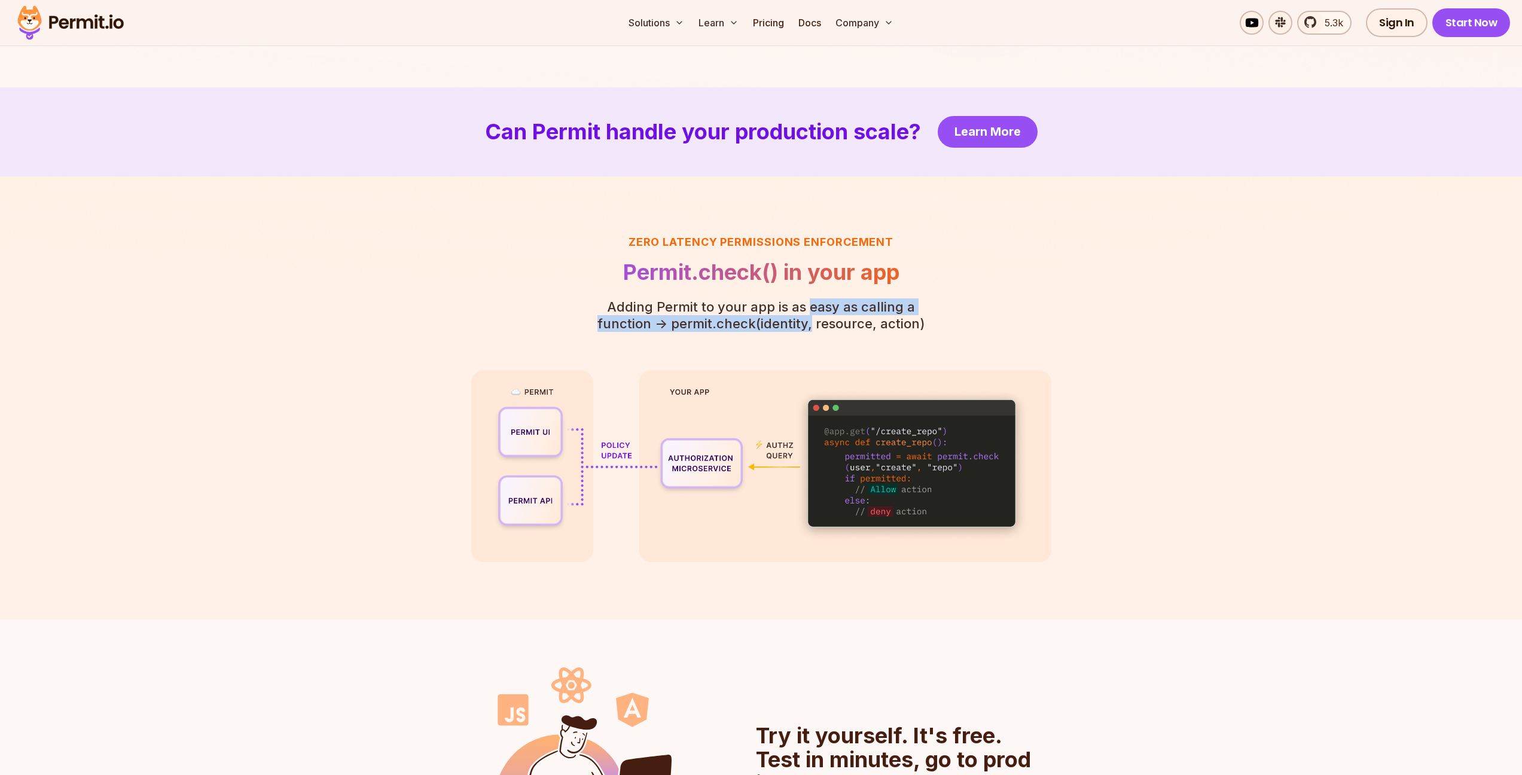
click at [784, 320] on p "Adding Permit to your app is as easy as calling a function - > permit.check(ide…" at bounding box center [761, 314] width 365 height 33
drag, startPoint x: 783, startPoint y: 326, endPoint x: 784, endPoint y: 307, distance: 19.1
click at [784, 307] on p "Adding Permit to your app is as easy as calling a function - > permit.check(ide…" at bounding box center [761, 314] width 365 height 33
drag, startPoint x: 783, startPoint y: 306, endPoint x: 784, endPoint y: 322, distance: 16.8
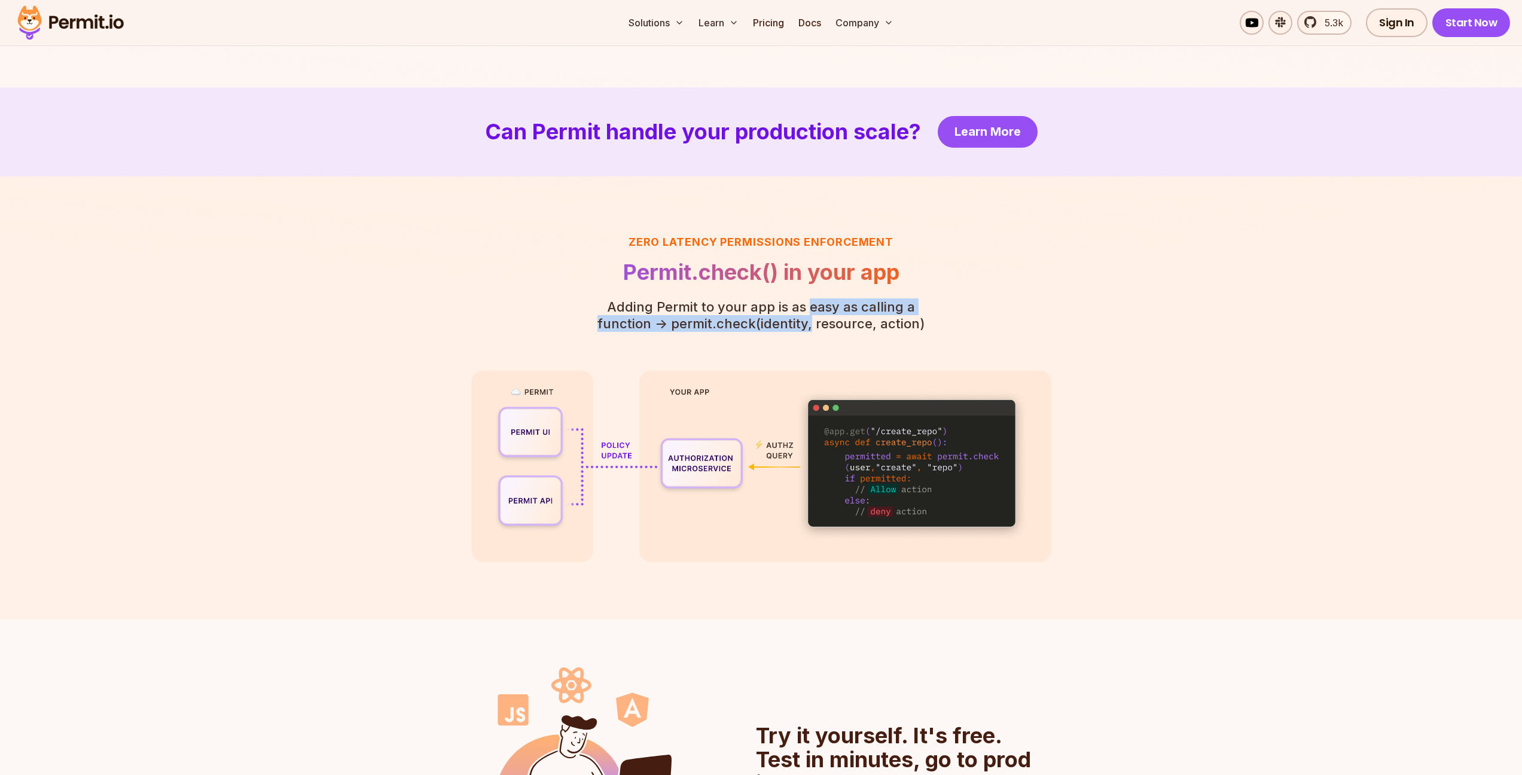
click at [784, 322] on p "Adding Permit to your app is as easy as calling a function - > permit.check(ide…" at bounding box center [761, 314] width 365 height 33
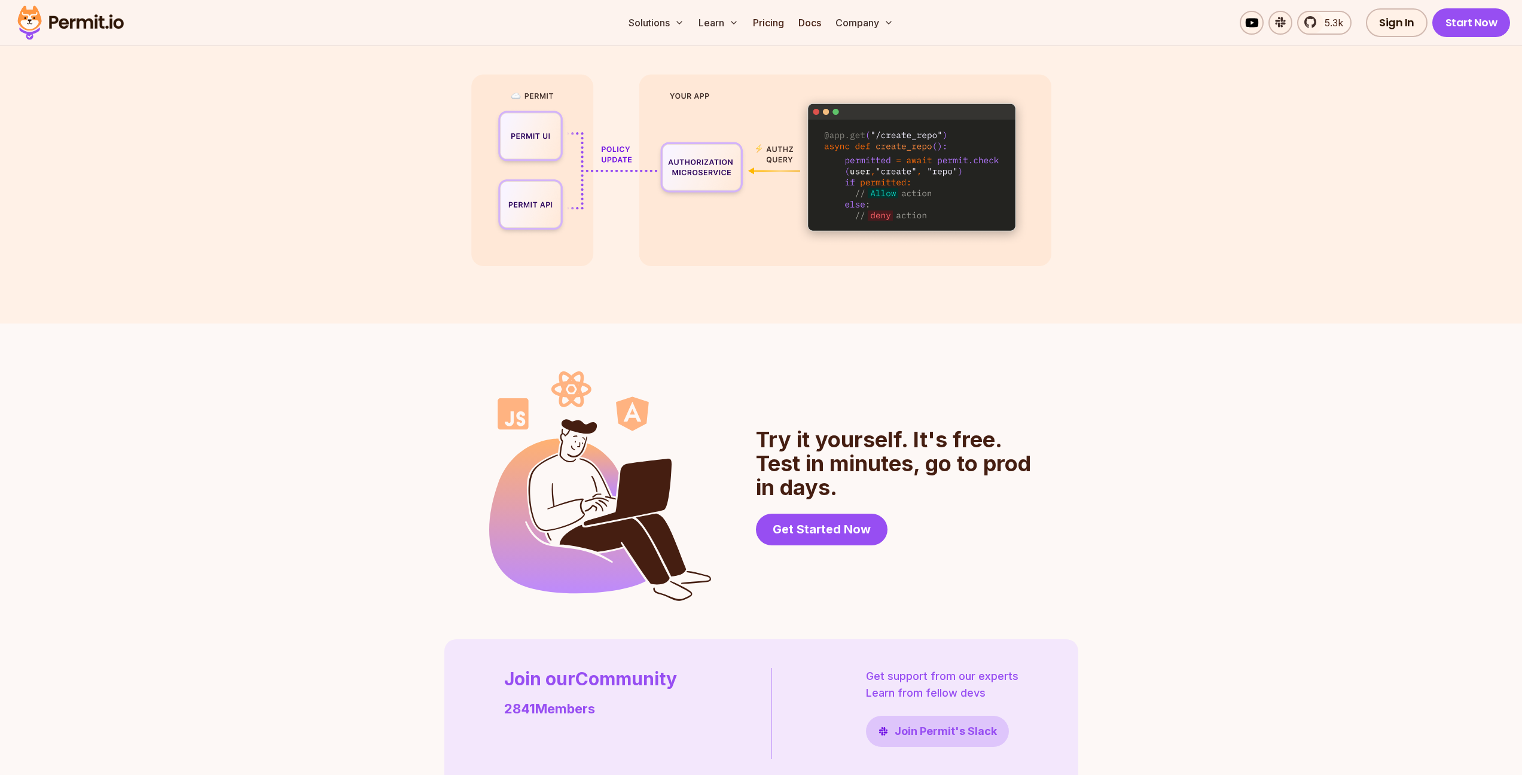
scroll to position [2671, 0]
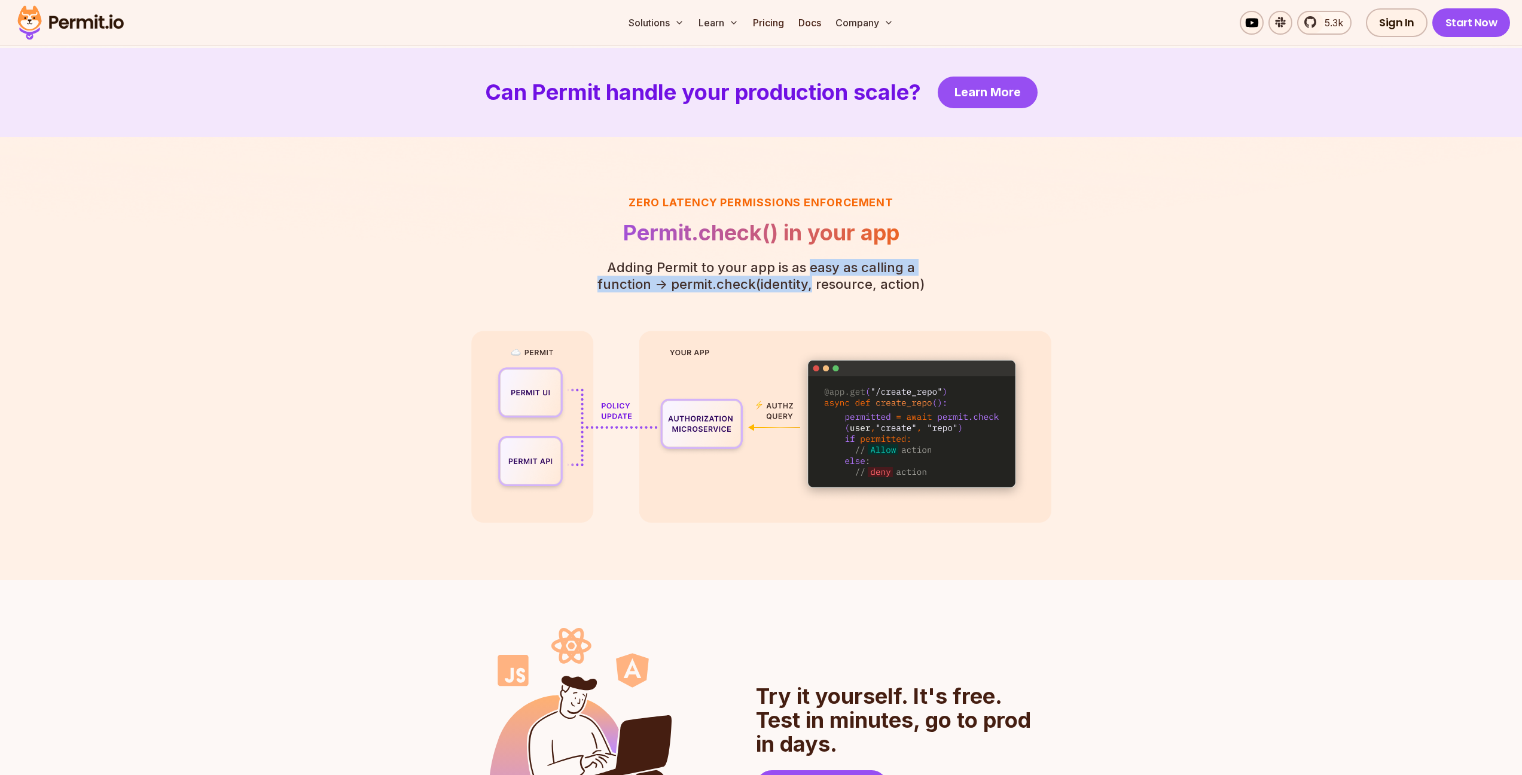
drag, startPoint x: 783, startPoint y: 286, endPoint x: 780, endPoint y: 262, distance: 23.6
click at [780, 262] on p "Adding Permit to your app is as easy as calling a function - > permit.check(ide…" at bounding box center [761, 275] width 365 height 33
drag, startPoint x: 782, startPoint y: 270, endPoint x: 784, endPoint y: 288, distance: 17.6
click at [784, 288] on p "Adding Permit to your app is as easy as calling a function - > permit.check(ide…" at bounding box center [761, 275] width 365 height 33
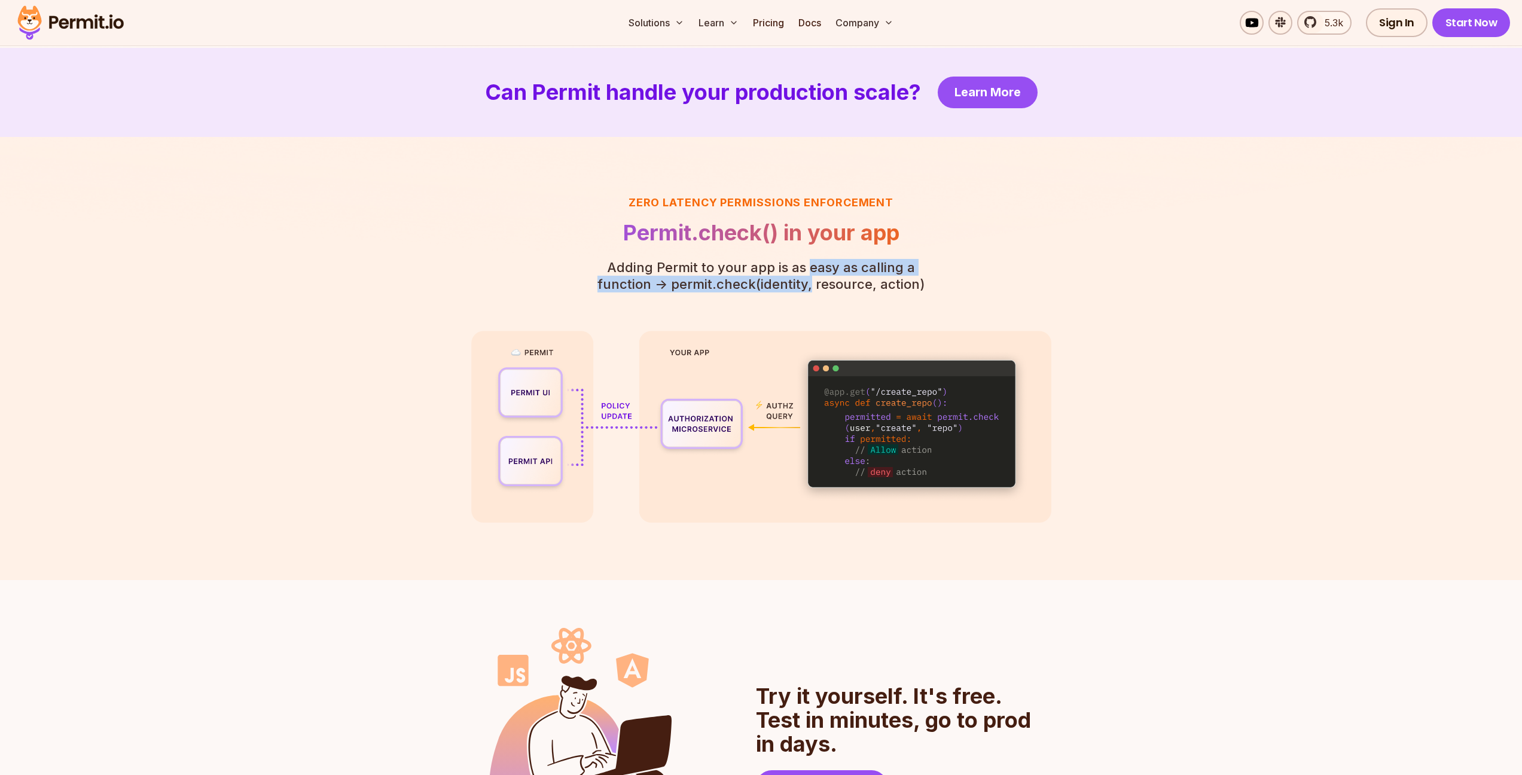
click at [784, 288] on p "Adding Permit to your app is as easy as calling a function - > permit.check(ide…" at bounding box center [761, 275] width 365 height 33
drag, startPoint x: 783, startPoint y: 288, endPoint x: 783, endPoint y: 267, distance: 20.3
click at [783, 267] on p "Adding Permit to your app is as easy as calling a function - > permit.check(ide…" at bounding box center [761, 275] width 365 height 33
drag, startPoint x: 783, startPoint y: 265, endPoint x: 783, endPoint y: 280, distance: 14.4
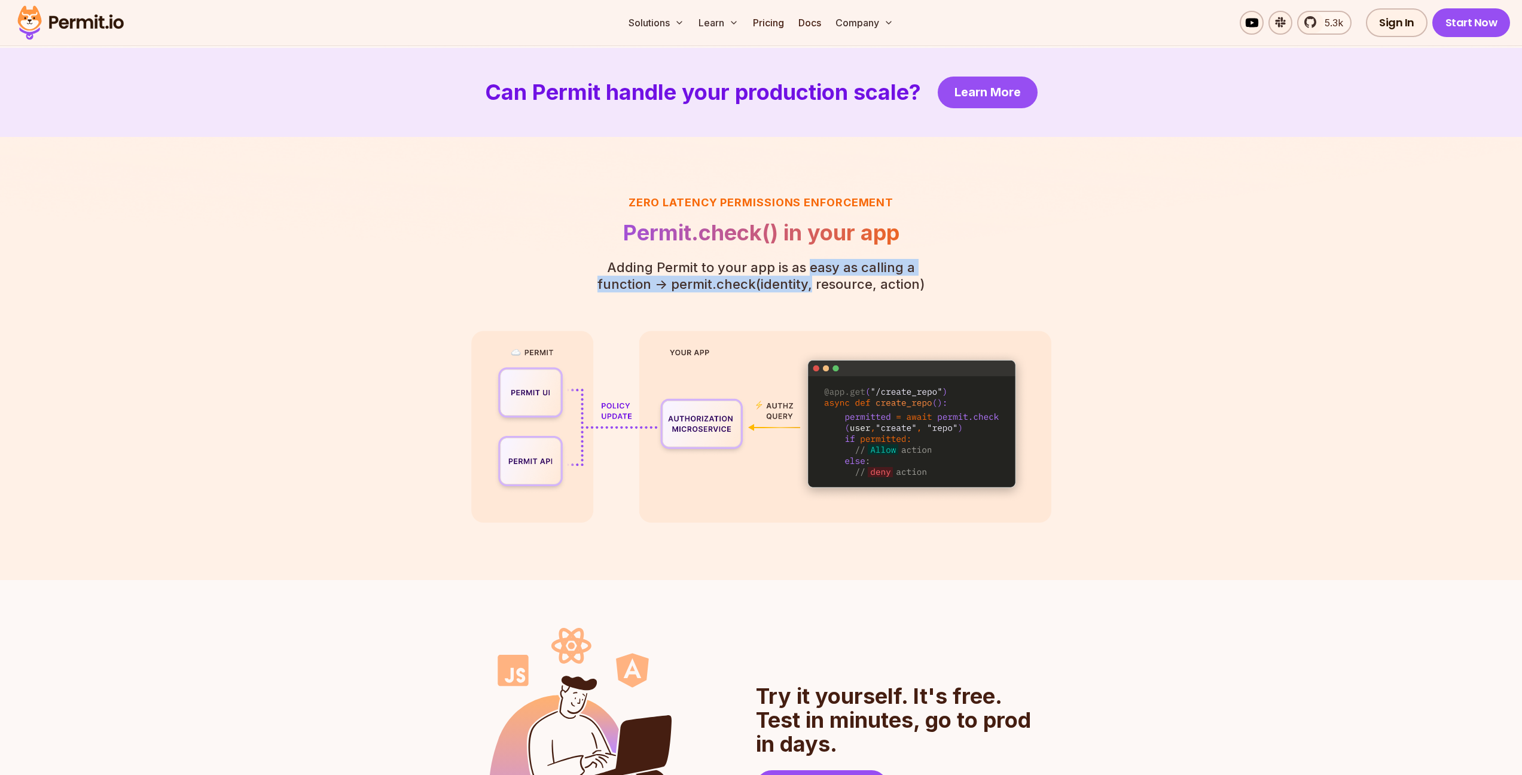
click at [783, 280] on p "Adding Permit to your app is as easy as calling a function - > permit.check(ide…" at bounding box center [761, 275] width 365 height 33
drag, startPoint x: 781, startPoint y: 288, endPoint x: 780, endPoint y: 269, distance: 18.5
click at [780, 269] on p "Adding Permit to your app is as easy as calling a function - > permit.check(ide…" at bounding box center [761, 275] width 365 height 33
drag, startPoint x: 781, startPoint y: 262, endPoint x: 782, endPoint y: 282, distance: 19.7
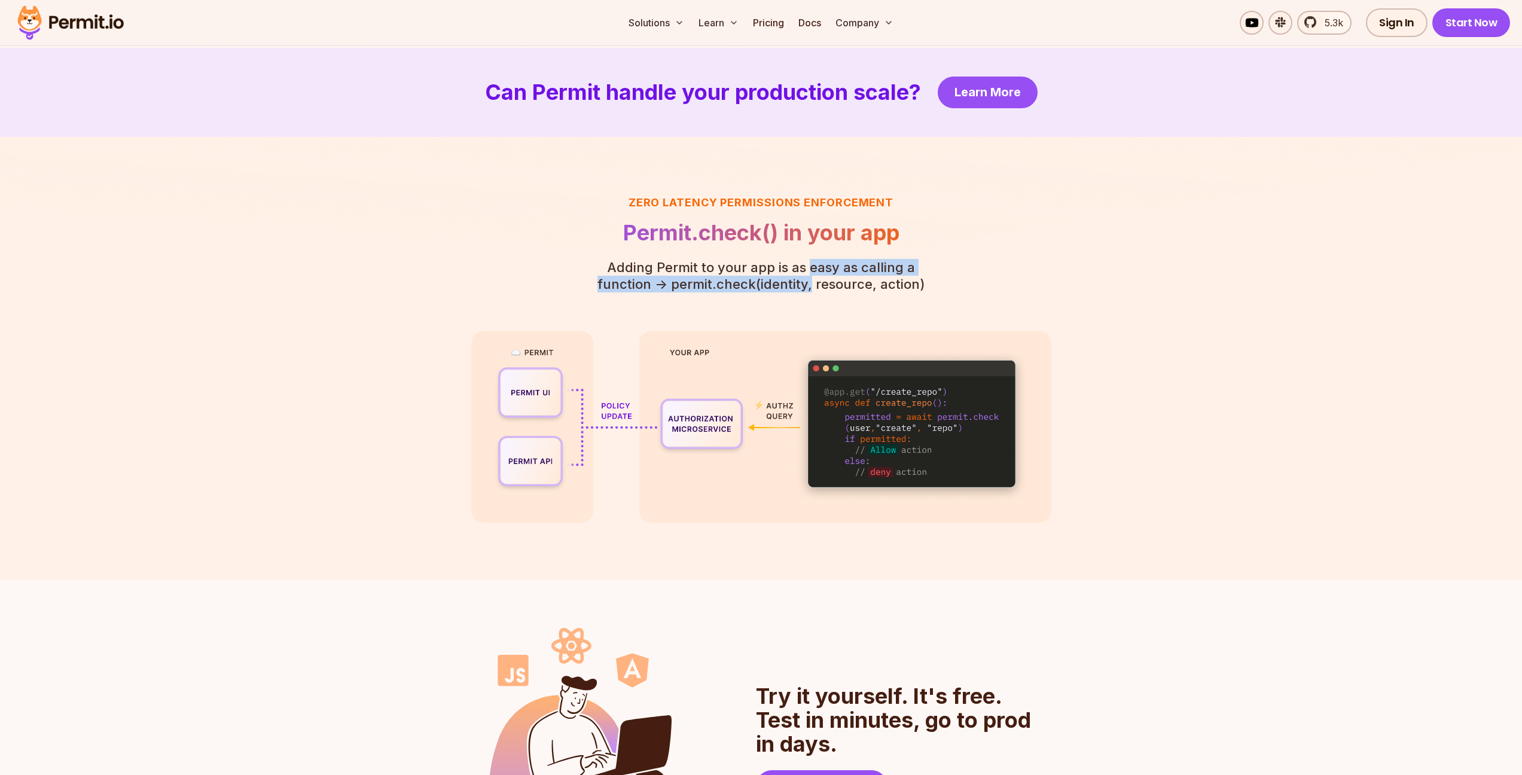
click at [782, 282] on p "Adding Permit to your app is as easy as calling a function - > permit.check(ide…" at bounding box center [761, 275] width 365 height 33
drag, startPoint x: 782, startPoint y: 286, endPoint x: 782, endPoint y: 264, distance: 21.5
click at [782, 264] on p "Adding Permit to your app is as easy as calling a function - > permit.check(ide…" at bounding box center [761, 275] width 365 height 33
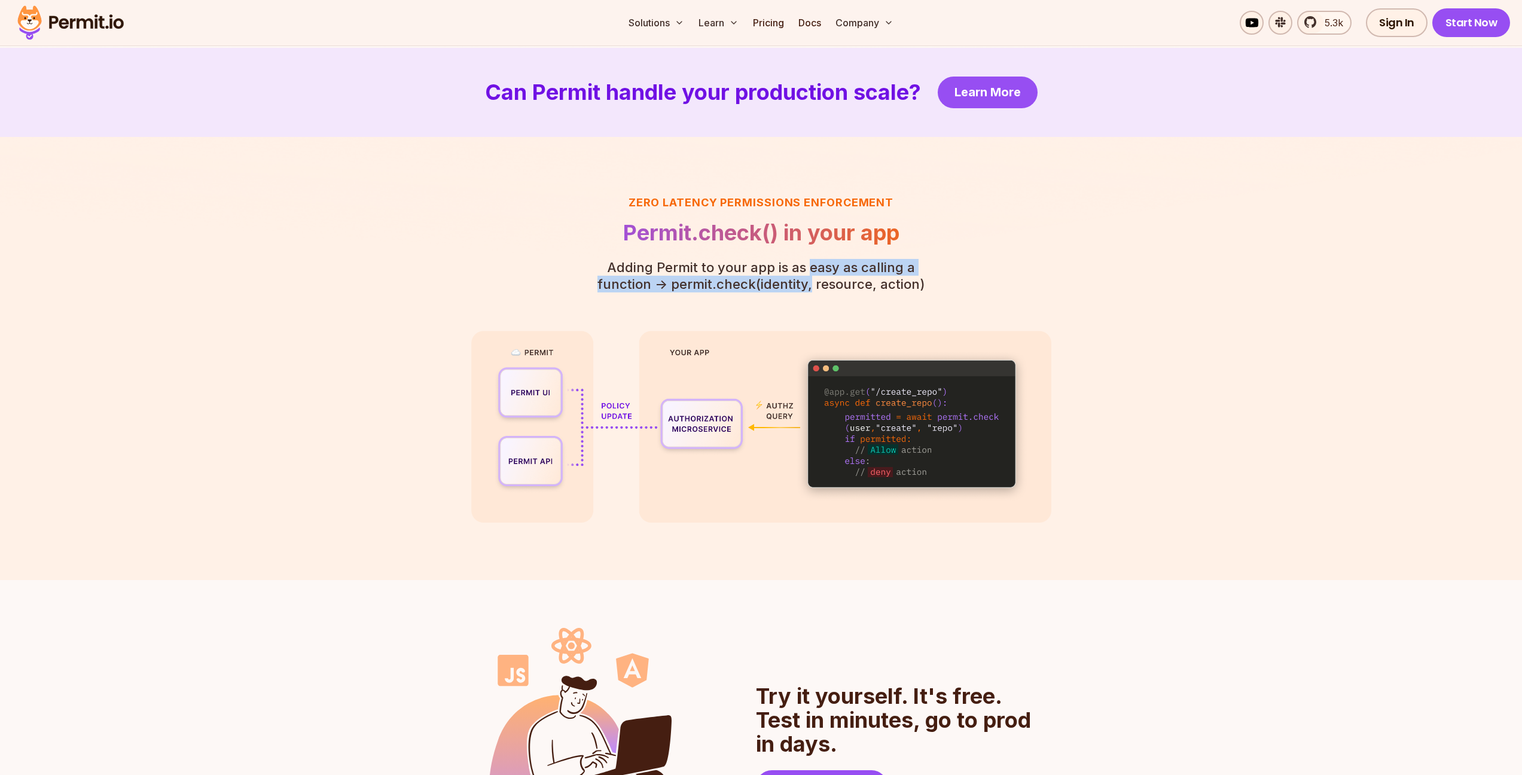
drag, startPoint x: 782, startPoint y: 263, endPoint x: 782, endPoint y: 283, distance: 20.3
click at [782, 283] on p "Adding Permit to your app is as easy as calling a function - > permit.check(ide…" at bounding box center [761, 275] width 365 height 33
drag, startPoint x: 783, startPoint y: 285, endPoint x: 783, endPoint y: 271, distance: 14.4
click at [783, 271] on p "Adding Permit to your app is as easy as calling a function - > permit.check(ide…" at bounding box center [761, 275] width 365 height 33
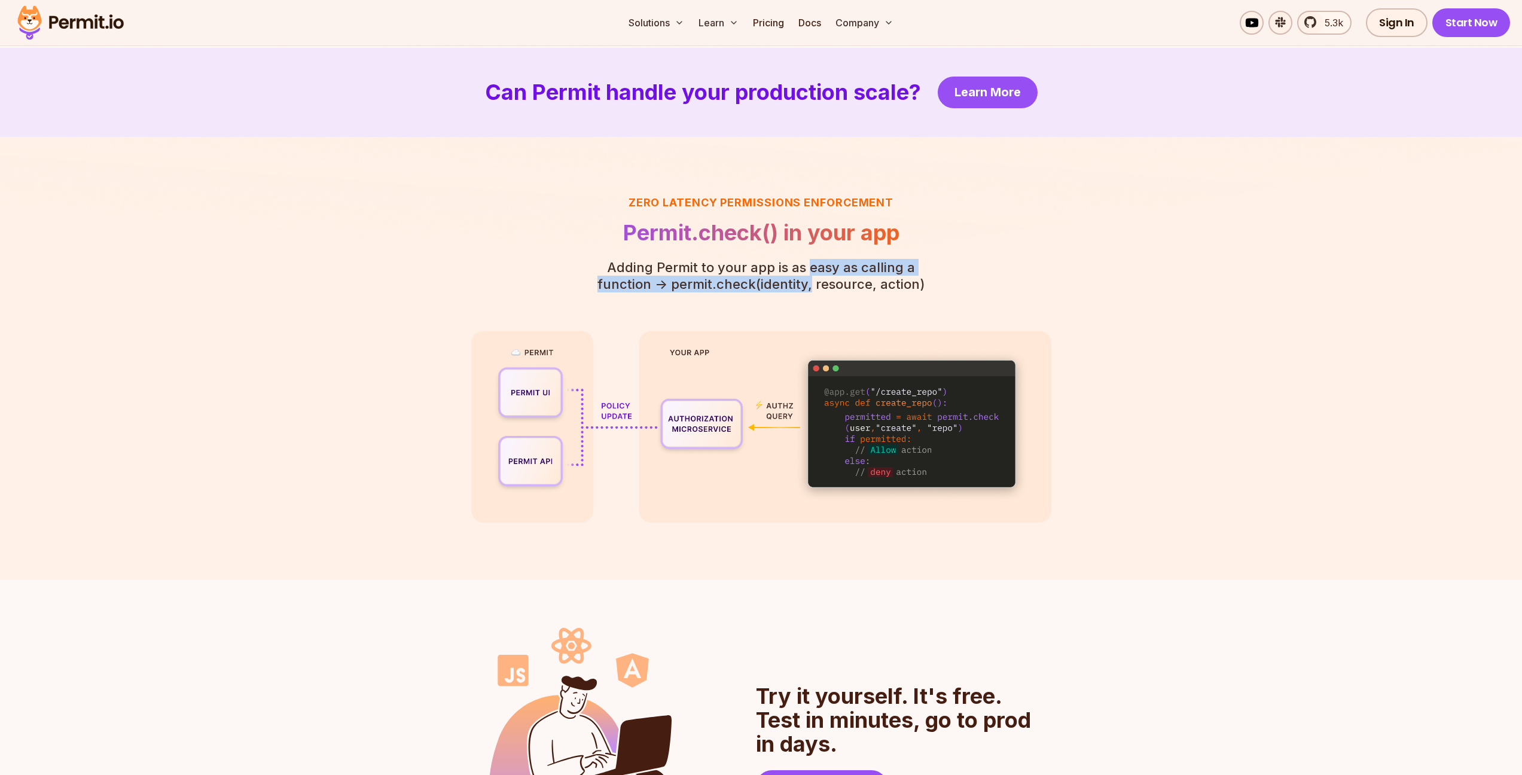
click at [783, 271] on p "Adding Permit to your app is as easy as calling a function - > permit.check(ide…" at bounding box center [761, 275] width 365 height 33
drag, startPoint x: 783, startPoint y: 266, endPoint x: 784, endPoint y: 279, distance: 12.6
click at [784, 279] on p "Adding Permit to your app is as easy as calling a function - > permit.check(ide…" at bounding box center [761, 275] width 365 height 33
drag
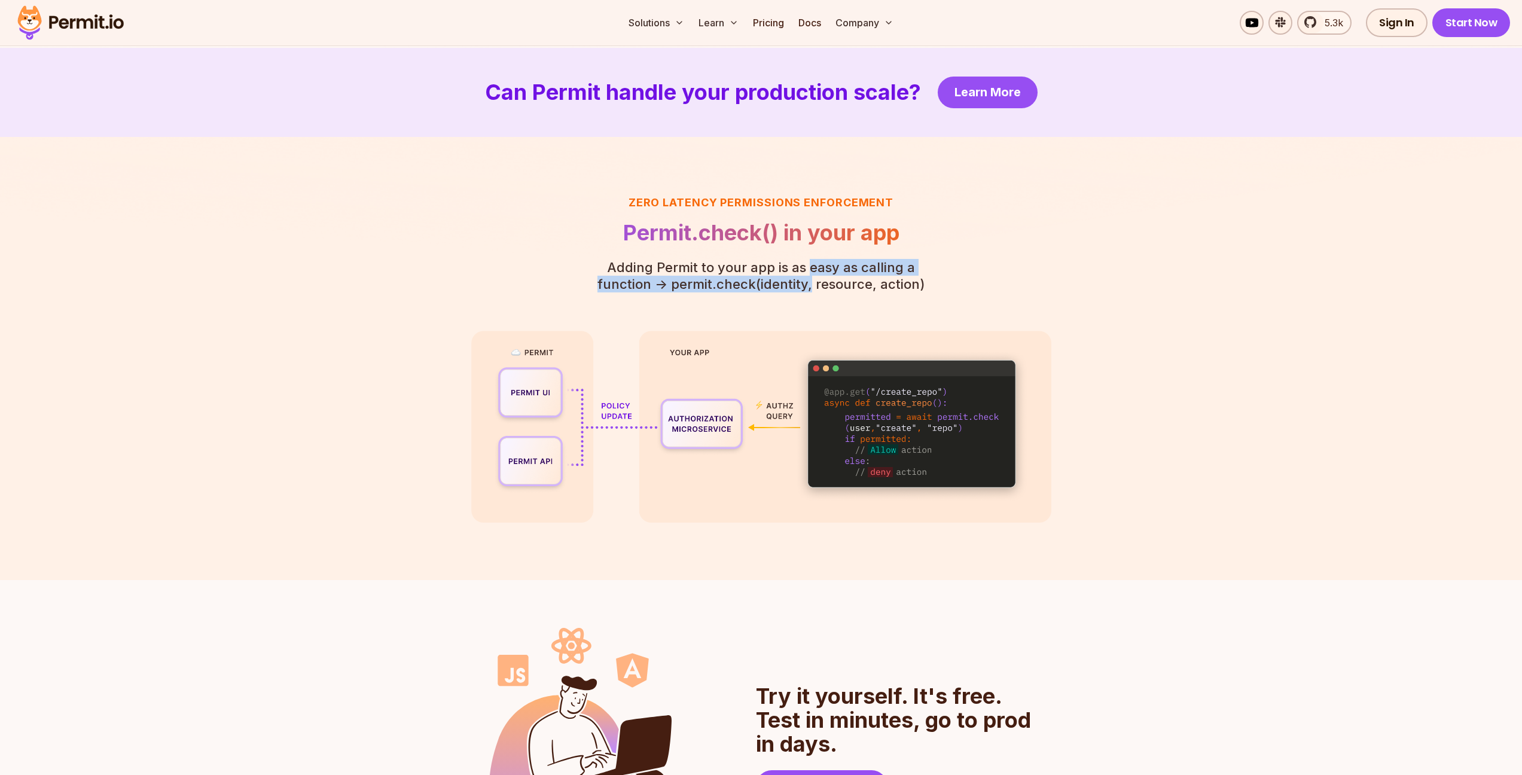
click at [783, 272] on p "Adding Permit to your app is as easy as calling a function - > permit.check(ide…" at bounding box center [761, 275] width 365 height 33
drag, startPoint x: 783, startPoint y: 269, endPoint x: 784, endPoint y: 280, distance: 10.8
click at [784, 280] on p "Adding Permit to your app is as easy as calling a function - > permit.check(ide…" at bounding box center [761, 275] width 365 height 33
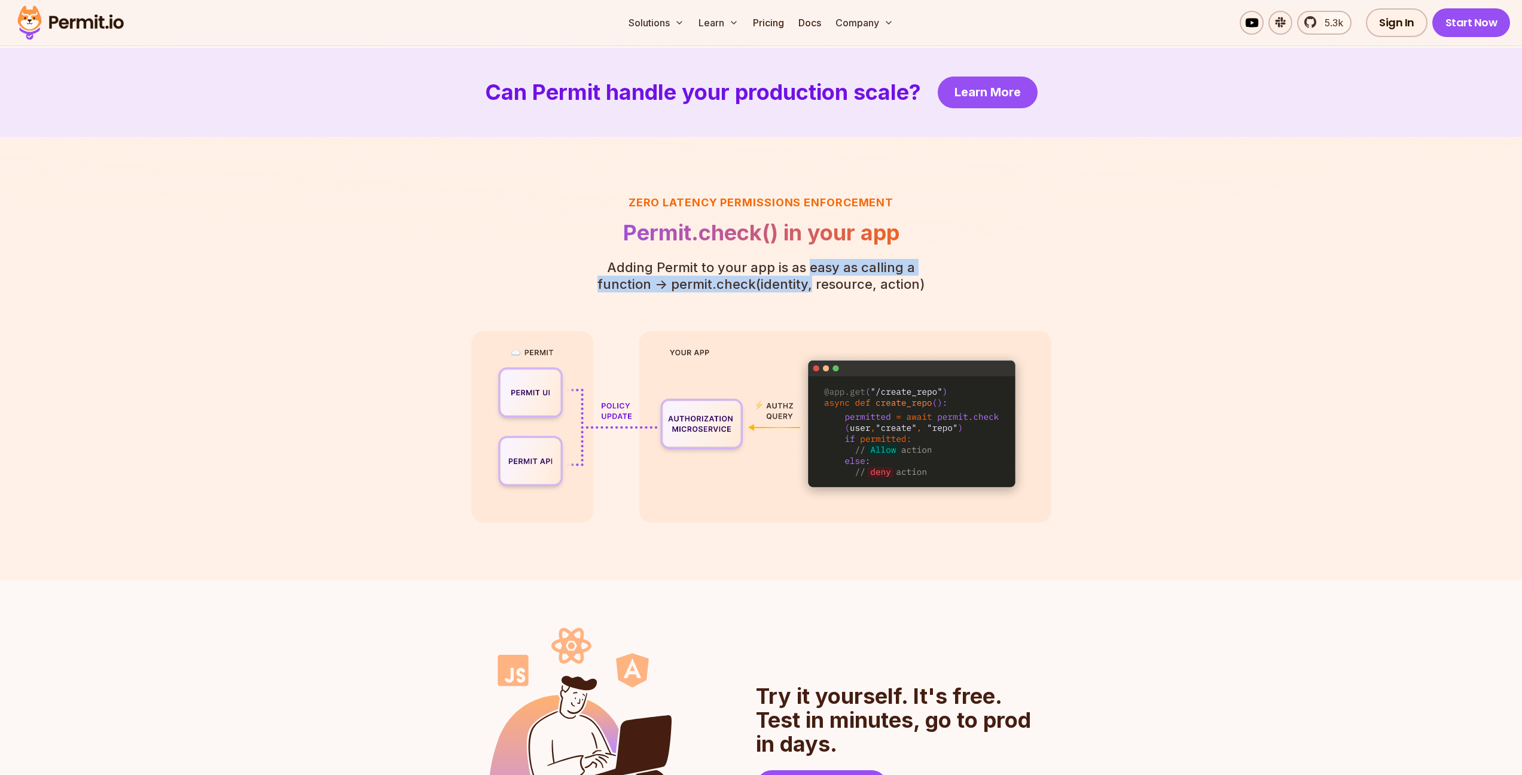
drag, startPoint x: 784, startPoint y: 287, endPoint x: 784, endPoint y: 270, distance: 16.7
click at [784, 270] on p "Adding Permit to your app is as easy as calling a function - > permit.check(ide…" at bounding box center [761, 275] width 365 height 33
click at [783, 281] on p "Adding Permit to your app is as easy as calling a function - > permit.check(ide…" at bounding box center [761, 275] width 365 height 33
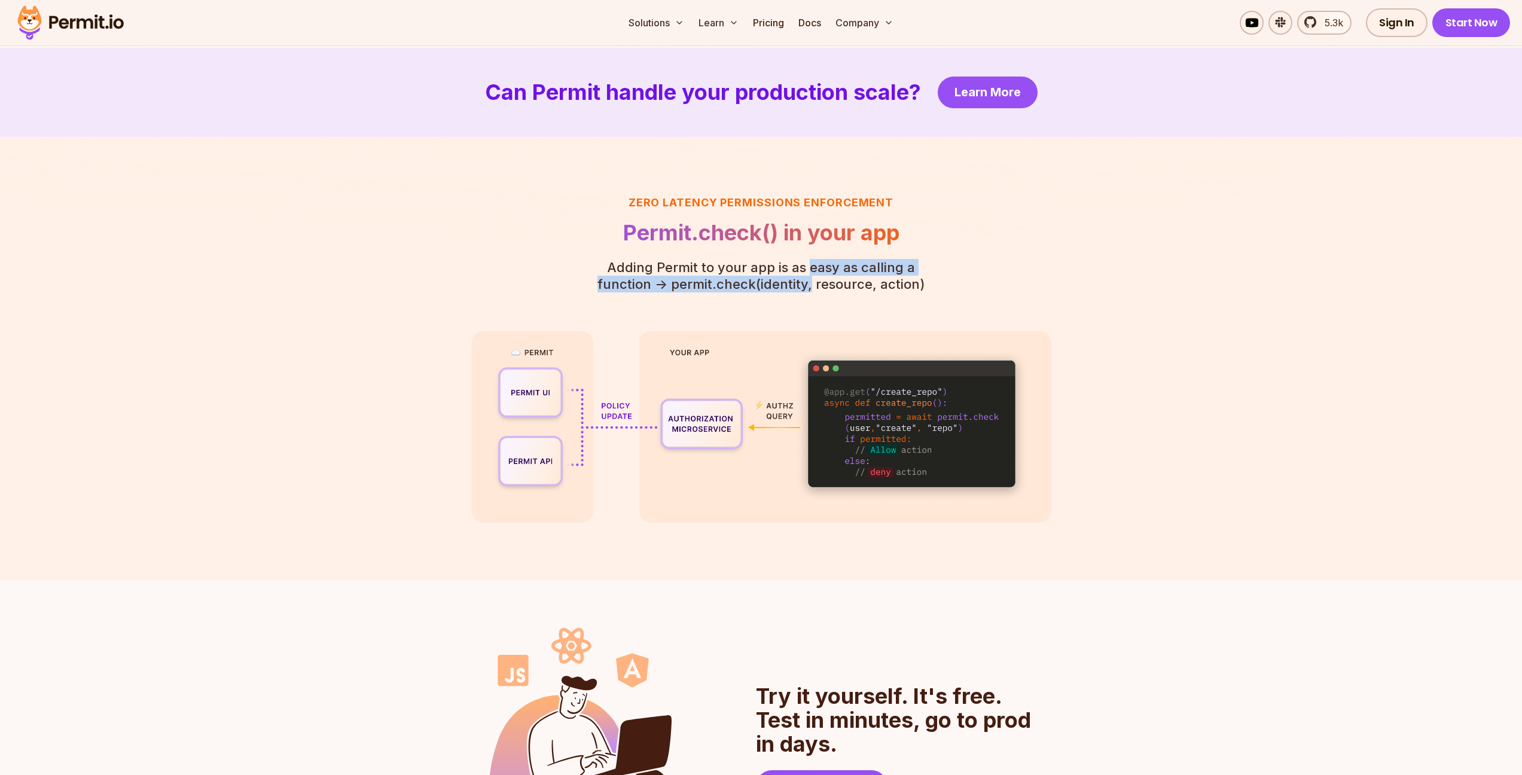
click at [782, 271] on p "Adding Permit to your app is as easy as calling a function - > permit.check(ide…" at bounding box center [761, 275] width 365 height 33
click at [782, 282] on p "Adding Permit to your app is as easy as calling a function - > permit.check(ide…" at bounding box center [761, 275] width 365 height 33
click at [783, 271] on p "Adding Permit to your app is as easy as calling a function - > permit.check(ide…" at bounding box center [761, 275] width 365 height 33
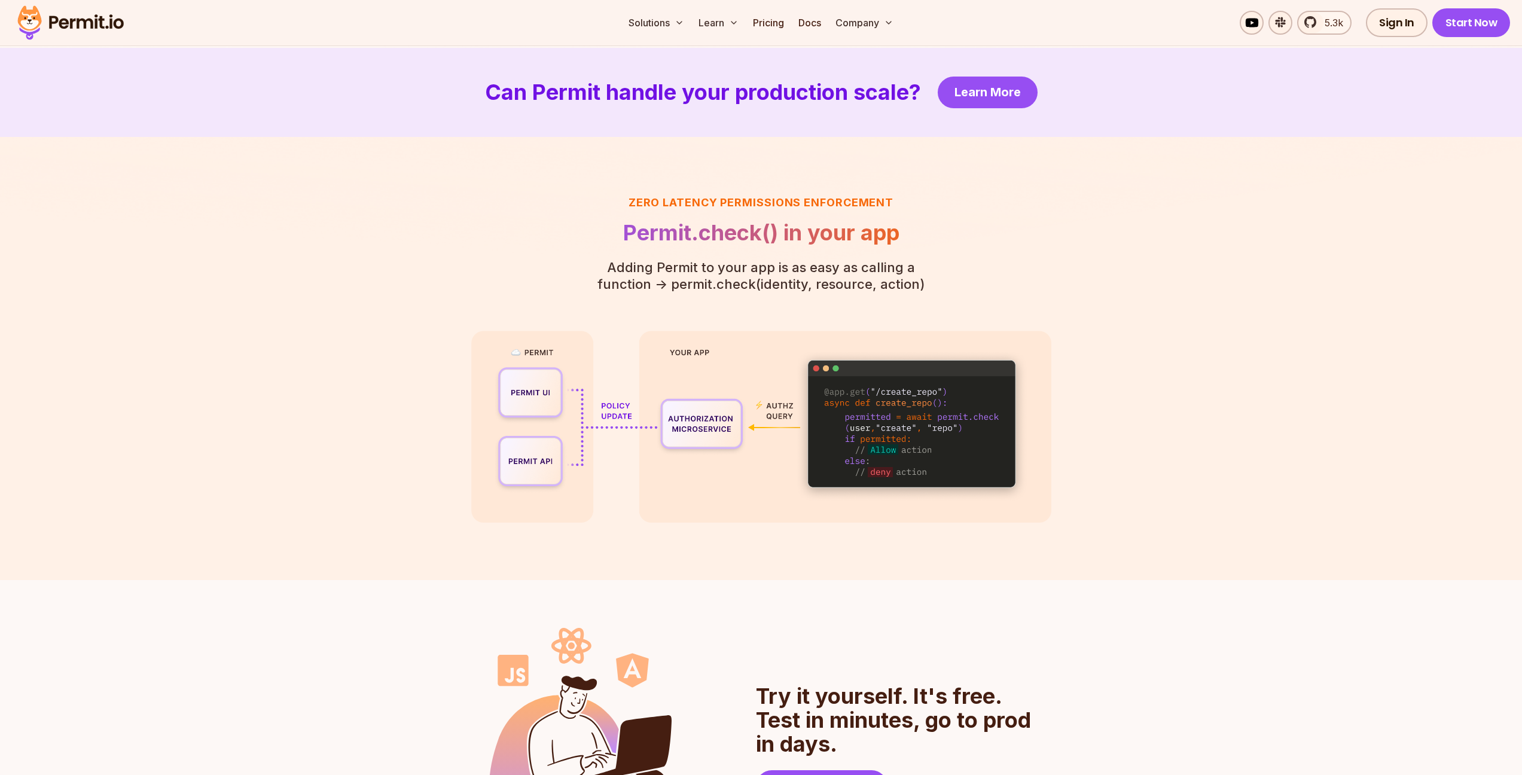
click at [783, 270] on p "Adding Permit to your app is as easy as calling a function - > permit.check(ide…" at bounding box center [761, 275] width 365 height 33
click at [783, 283] on p "Adding Permit to your app is as easy as calling a function - > permit.check(ide…" at bounding box center [761, 275] width 365 height 33
click at [782, 270] on p "Adding Permit to your app is as easy as calling a function - > permit.check(ide…" at bounding box center [761, 275] width 365 height 33
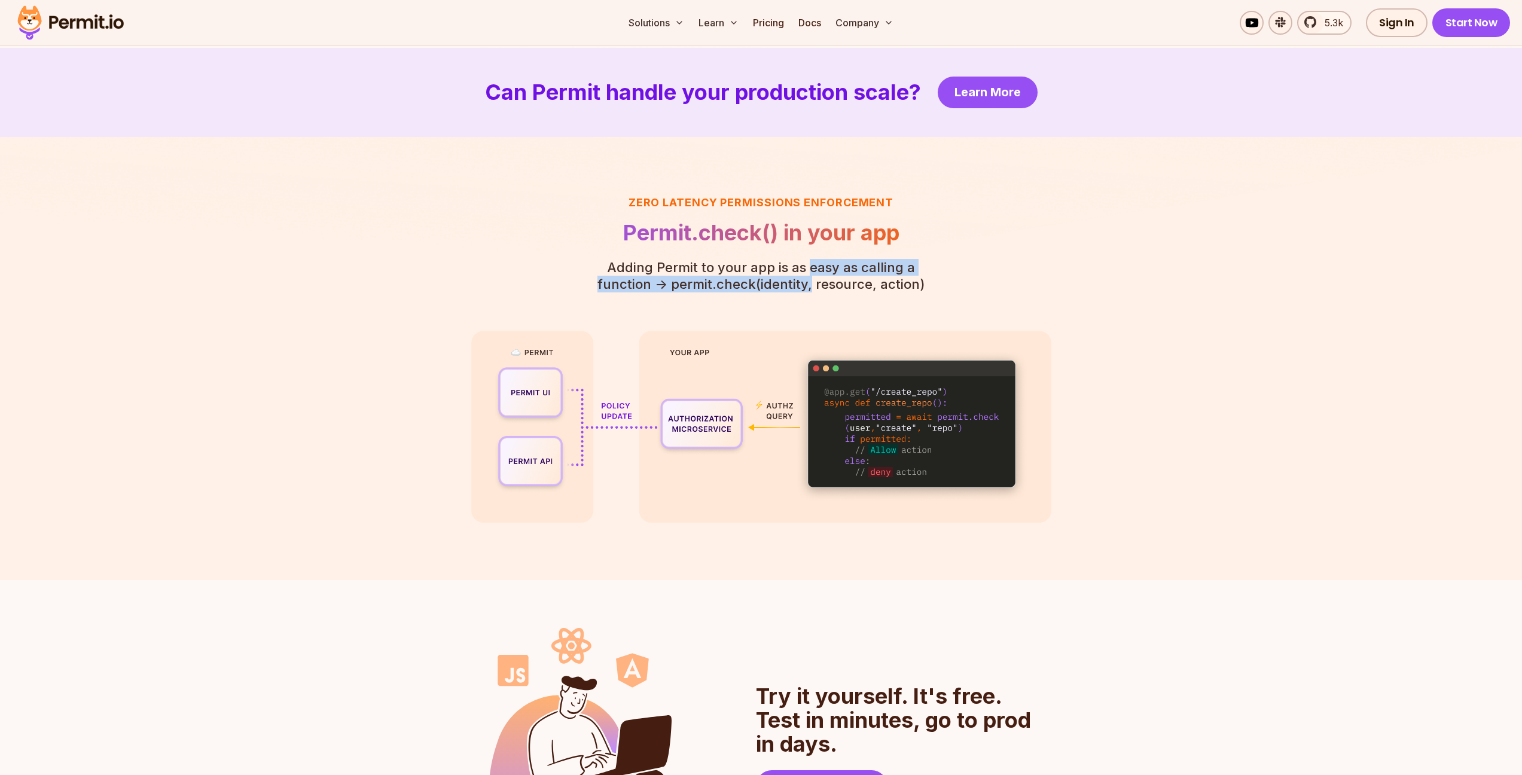
click at [783, 286] on p "Adding Permit to your app is as easy as calling a function - > permit.check(ide…" at bounding box center [761, 275] width 365 height 33
click at [786, 271] on p "Adding Permit to your app is as easy as calling a function - > permit.check(ide…" at bounding box center [761, 275] width 365 height 33
click at [784, 267] on p "Adding Permit to your app is as easy as calling a function - > permit.check(ide…" at bounding box center [761, 275] width 365 height 33
click at [782, 280] on p "Adding Permit to your app is as easy as calling a function - > permit.check(ide…" at bounding box center [761, 275] width 365 height 33
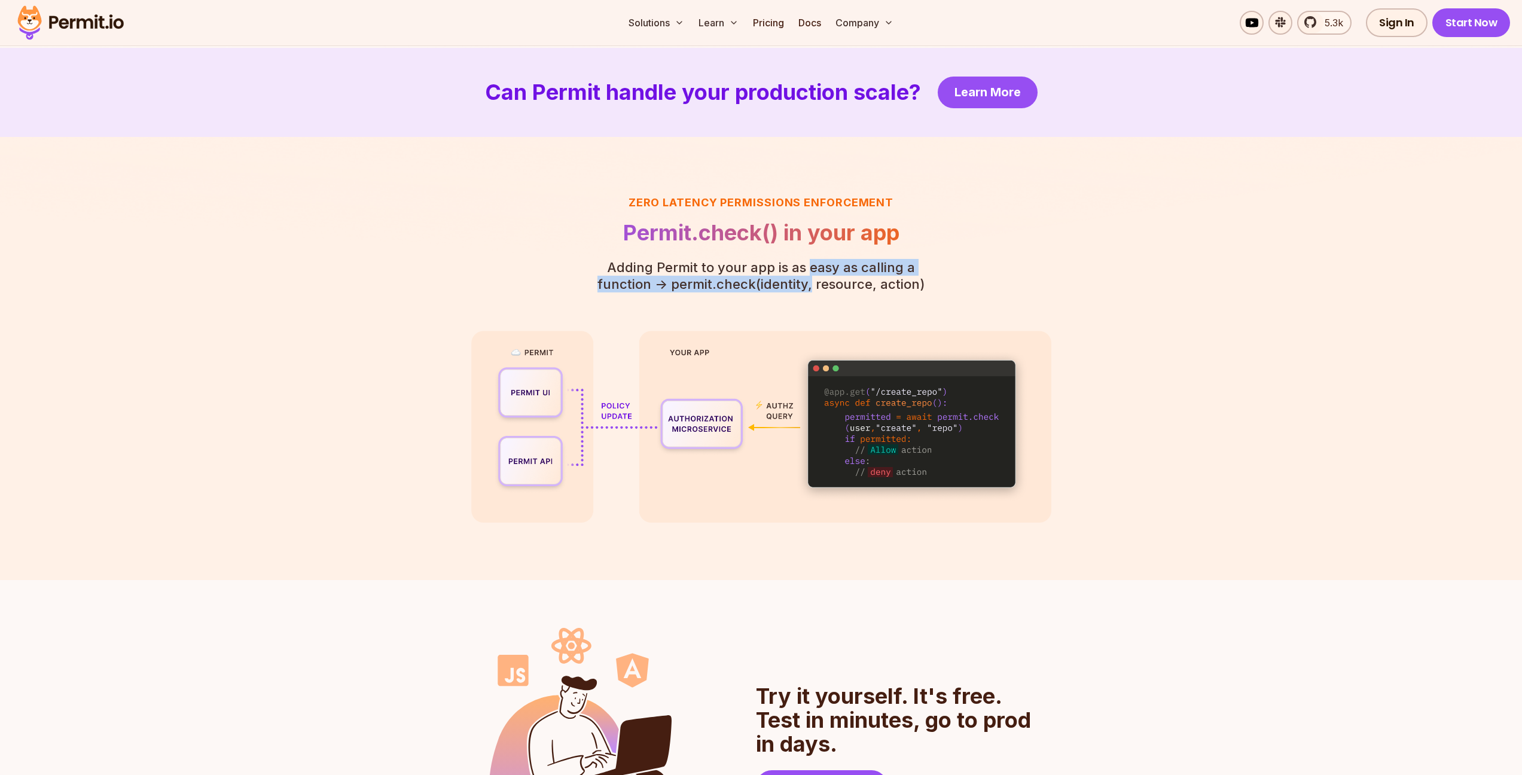
click at [783, 288] on p "Adding Permit to your app is as easy as calling a function - > permit.check(ide…" at bounding box center [761, 275] width 365 height 33
click at [781, 288] on p "Adding Permit to your app is as easy as calling a function - > permit.check(ide…" at bounding box center [761, 275] width 365 height 33
click at [783, 265] on p "Adding Permit to your app is as easy as calling a function - > permit.check(ide…" at bounding box center [761, 275] width 365 height 33
click at [783, 287] on p "Adding Permit to your app is as easy as calling a function - > permit.check(ide…" at bounding box center [761, 275] width 365 height 33
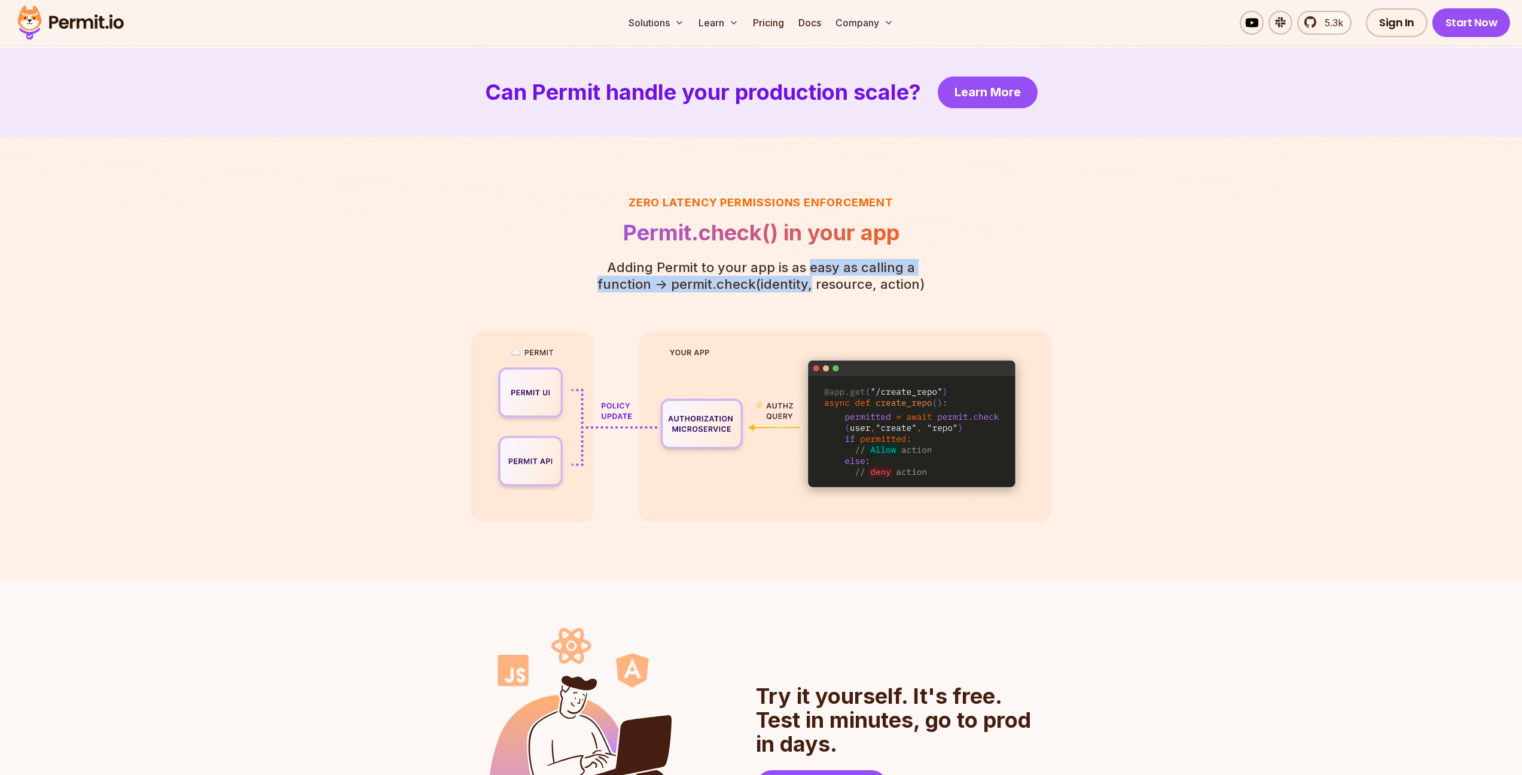
click at [783, 288] on p "Adding Permit to your app is as easy as calling a function - > permit.check(ide…" at bounding box center [761, 275] width 365 height 33
click at [784, 270] on p "Adding Permit to your app is as easy as calling a function - > permit.check(ide…" at bounding box center [761, 275] width 365 height 33
click at [783, 282] on p "Adding Permit to your app is as easy as calling a function - > permit.check(ide…" at bounding box center [761, 275] width 365 height 33
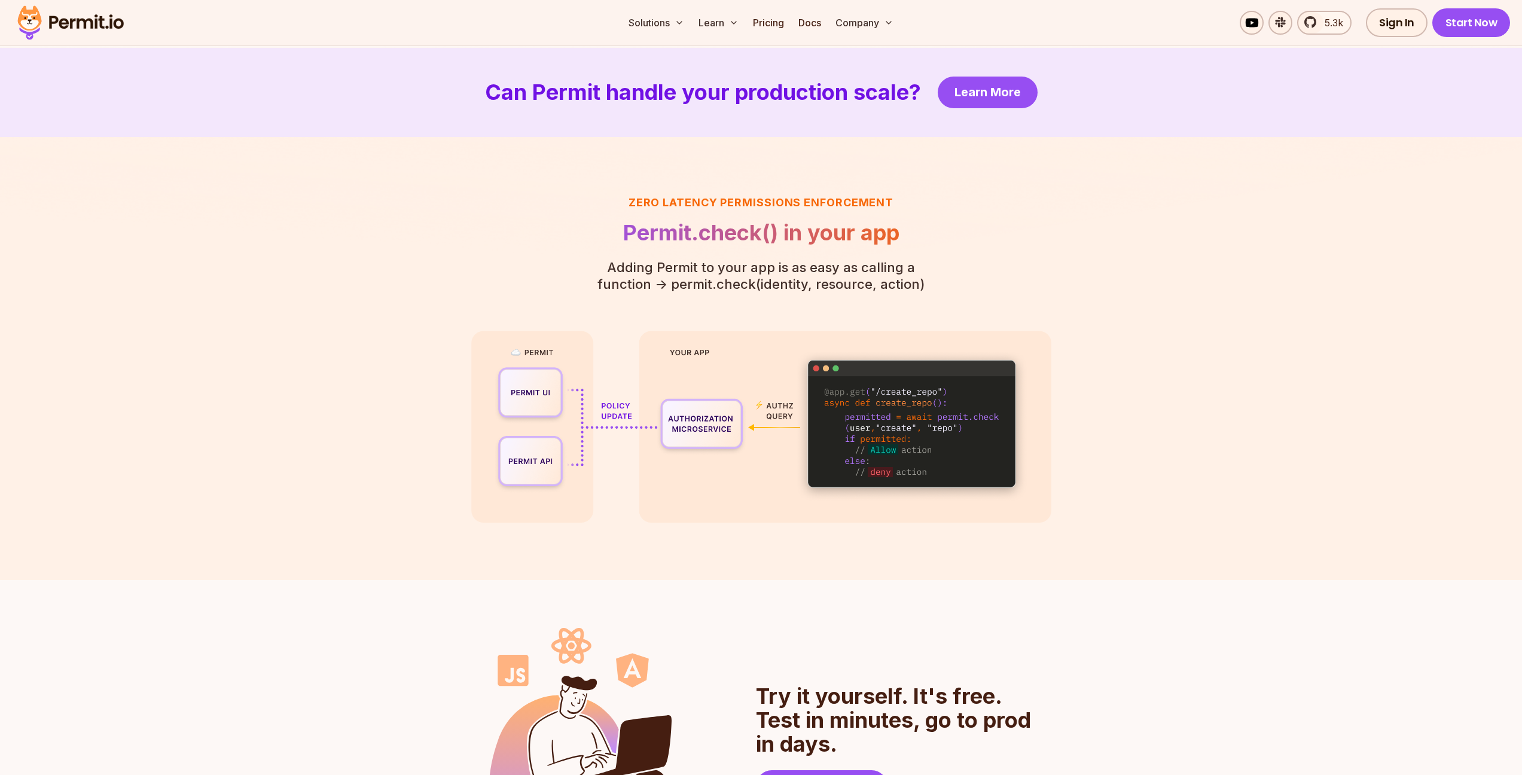
click at [782, 280] on p "Adding Permit to your app is as easy as calling a function - > permit.check(ide…" at bounding box center [761, 275] width 365 height 33
click at [782, 288] on p "Adding Permit to your app is as easy as calling a function - > permit.check(ide…" at bounding box center [761, 275] width 365 height 33
click at [783, 272] on p "Adding Permit to your app is as easy as calling a function - > permit.check(ide…" at bounding box center [761, 275] width 365 height 33
click at [783, 280] on p "Adding Permit to your app is as easy as calling a function - > permit.check(ide…" at bounding box center [761, 275] width 365 height 33
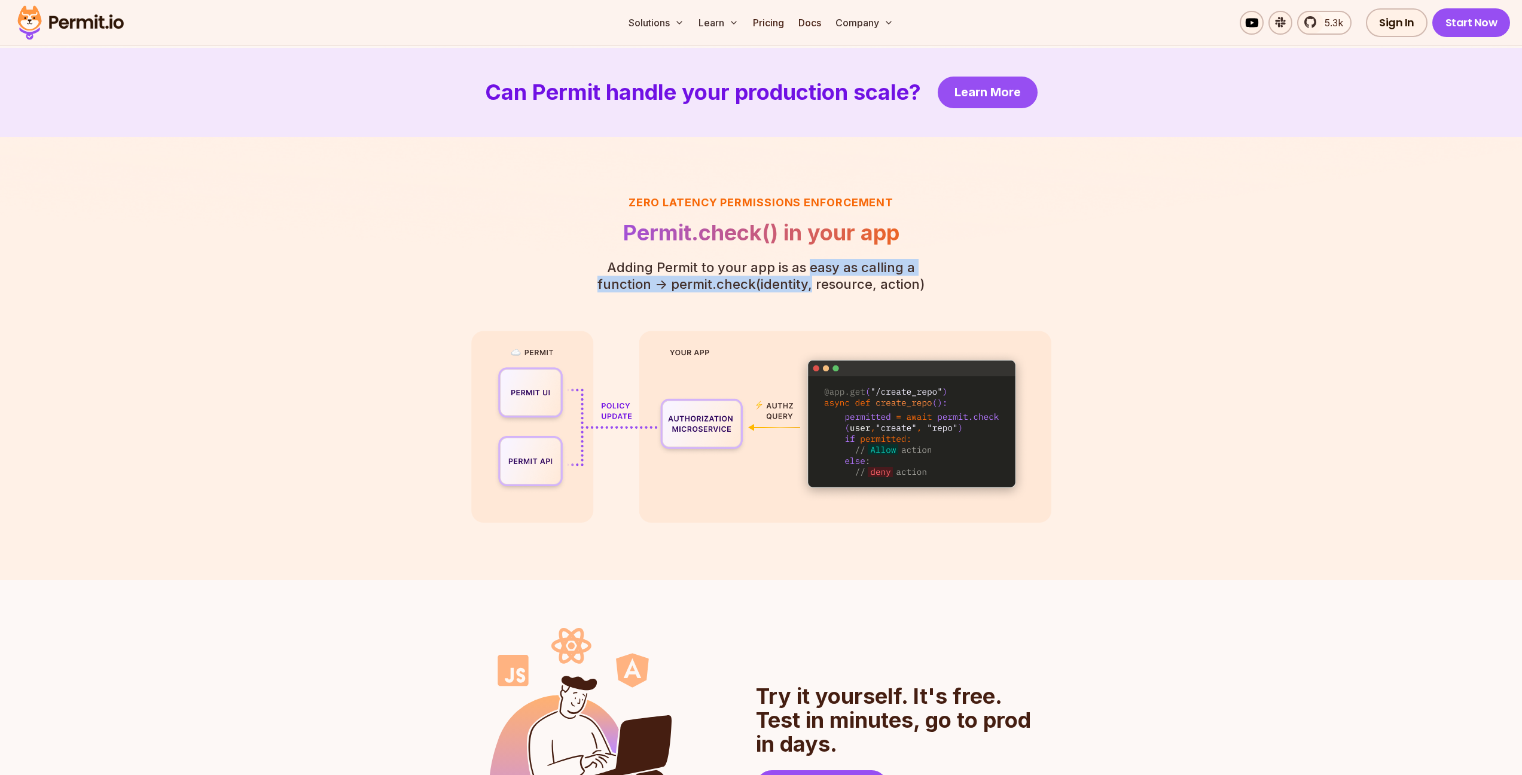
click at [784, 283] on p "Adding Permit to your app is as easy as calling a function - > permit.check(ide…" at bounding box center [761, 275] width 365 height 33
click at [782, 266] on p "Adding Permit to your app is as easy as calling a function - > permit.check(ide…" at bounding box center [761, 275] width 365 height 33
click at [783, 281] on p "Adding Permit to your app is as easy as calling a function - > permit.check(ide…" at bounding box center [761, 275] width 365 height 33
click at [783, 285] on p "Adding Permit to your app is as easy as calling a function - > permit.check(ide…" at bounding box center [761, 275] width 365 height 33
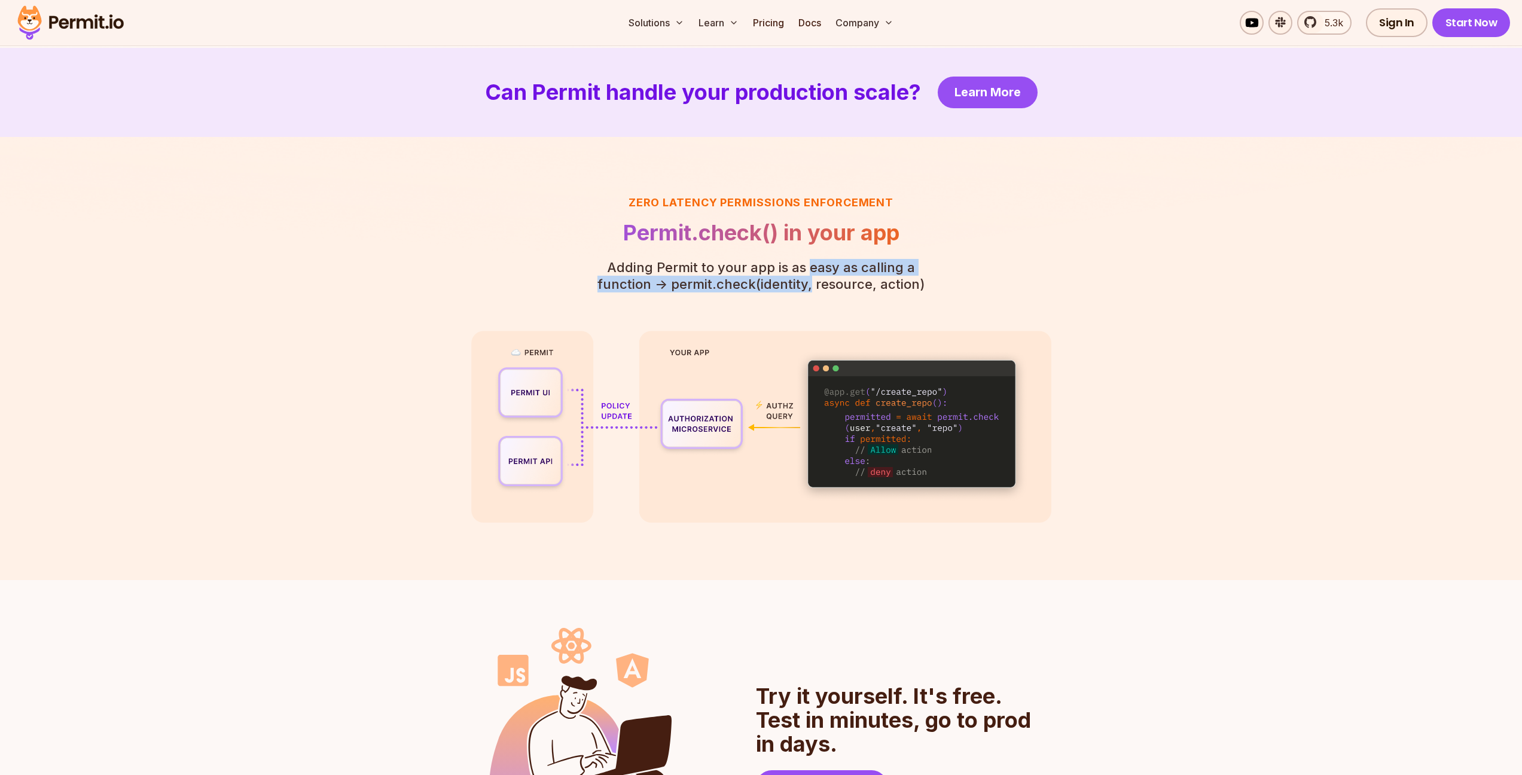
click at [783, 270] on p "Adding Permit to your app is as easy as calling a function - > permit.check(ide…" at bounding box center [761, 275] width 365 height 33
click at [783, 268] on p "Adding Permit to your app is as easy as calling a function - > permit.check(ide…" at bounding box center [761, 275] width 365 height 33
click at [783, 281] on p "Adding Permit to your app is as easy as calling a function - > permit.check(ide…" at bounding box center [761, 275] width 365 height 33
click at [782, 265] on p "Adding Permit to your app is as easy as calling a function - > permit.check(ide…" at bounding box center [761, 275] width 365 height 33
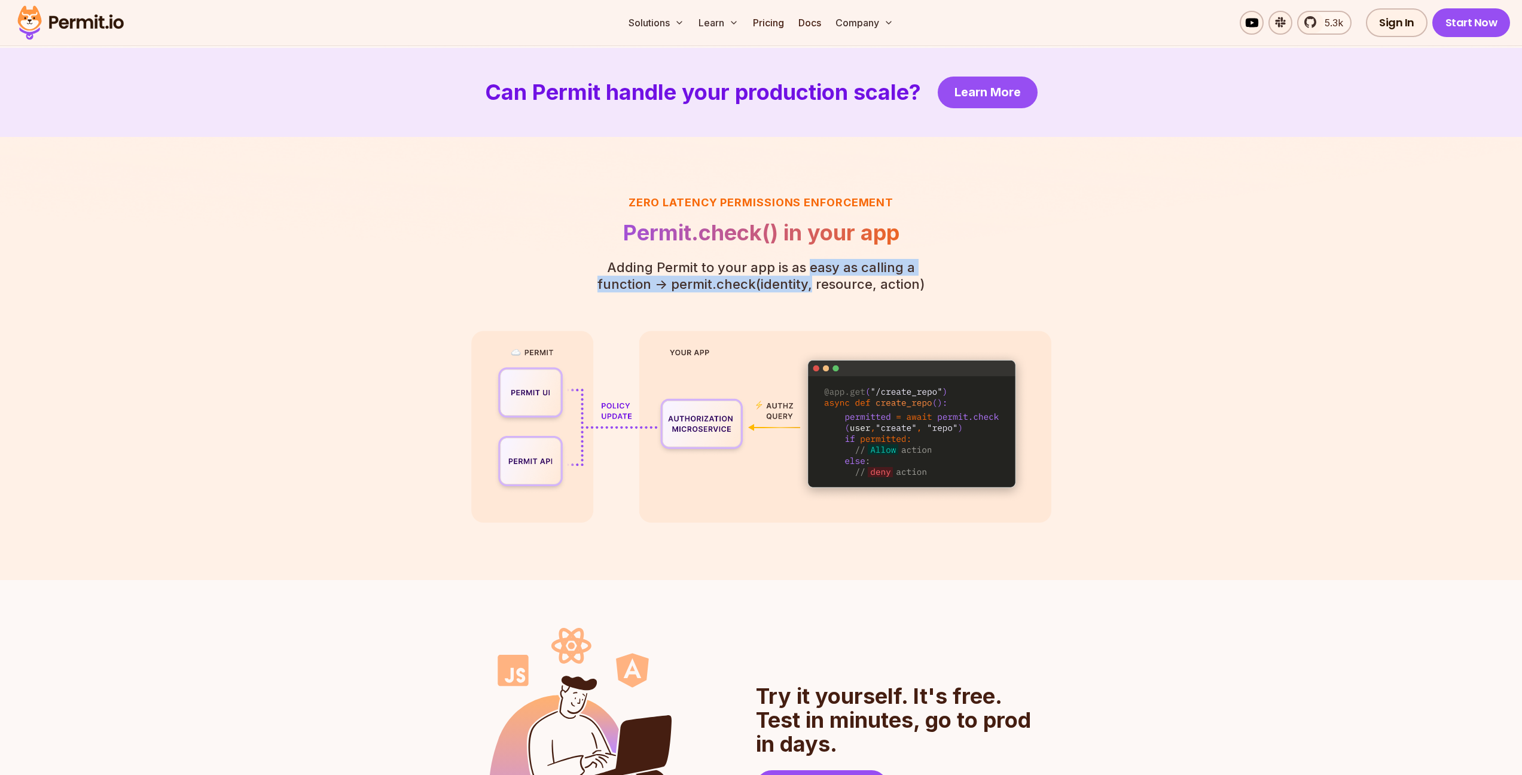
click at [782, 265] on p "Adding Permit to your app is as easy as calling a function - > permit.check(ide…" at bounding box center [761, 275] width 365 height 33
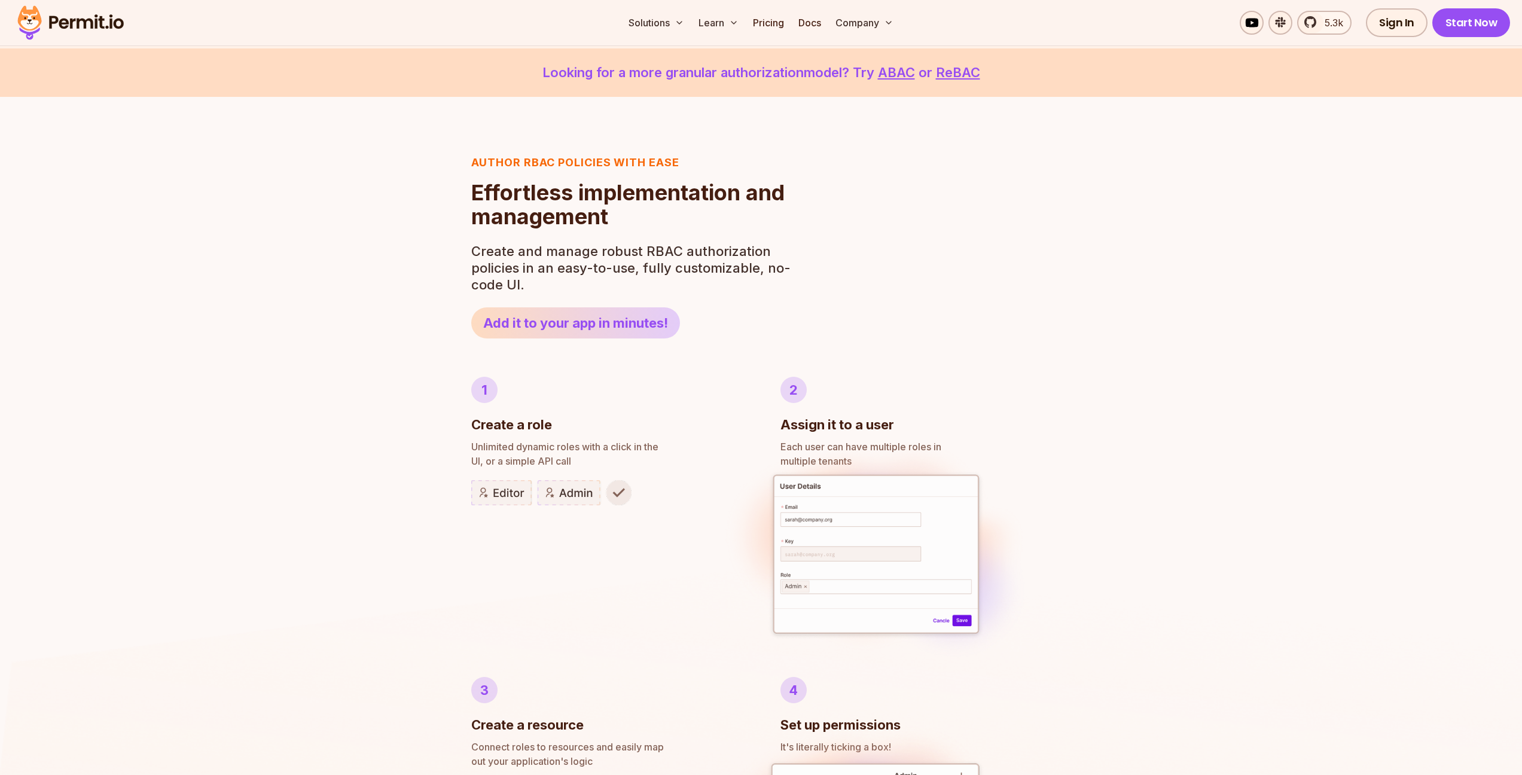
scroll to position [390, 0]
